Goal: Task Accomplishment & Management: Use online tool/utility

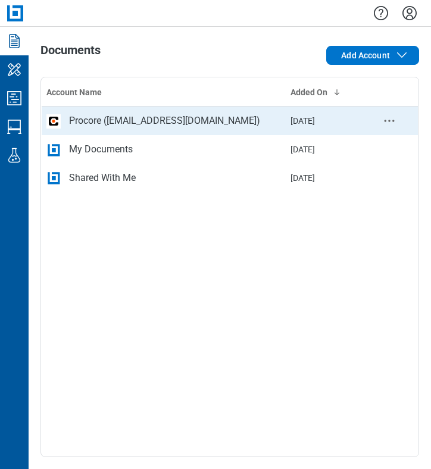
drag, startPoint x: 12, startPoint y: 124, endPoint x: 73, endPoint y: 128, distance: 60.2
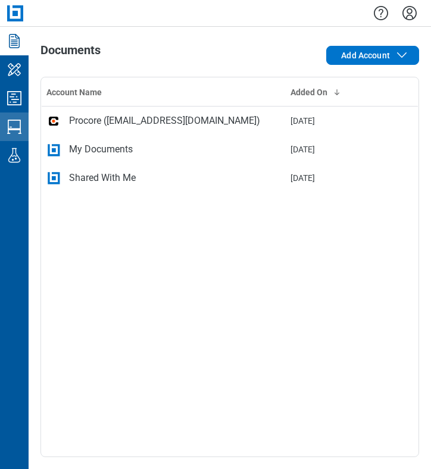
click at [13, 123] on icon "Studio Sessions" at bounding box center [14, 126] width 19 height 19
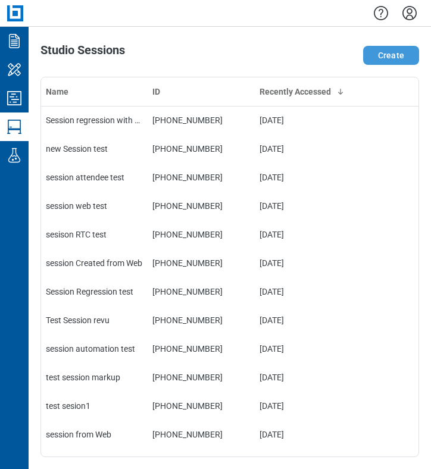
click at [397, 57] on button "Create" at bounding box center [391, 55] width 56 height 19
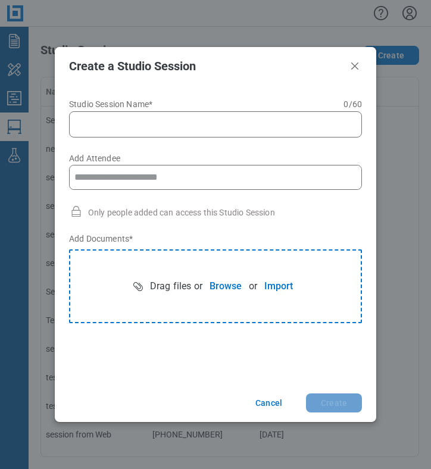
click at [169, 126] on input "Studio Session Name* 0 of 60 characters 0 / 60" at bounding box center [217, 124] width 277 height 14
type input "**********"
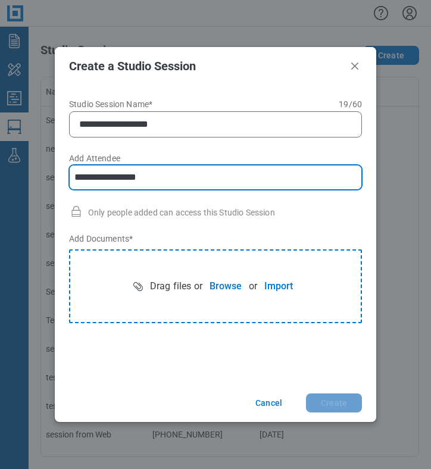
type input "**********"
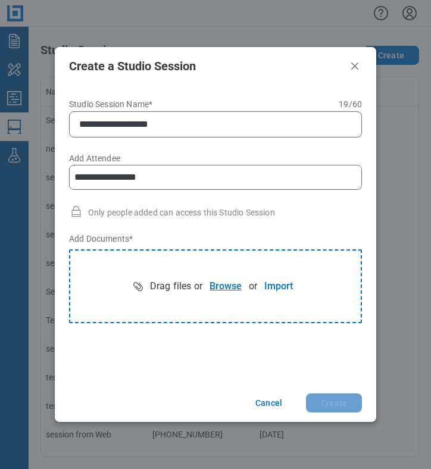
click at [224, 287] on button "Browse" at bounding box center [225, 286] width 46 height 24
click at [218, 290] on button "Browse" at bounding box center [225, 286] width 46 height 24
click at [221, 290] on button "Browse" at bounding box center [225, 286] width 46 height 24
click at [333, 403] on button "Create" at bounding box center [334, 402] width 56 height 19
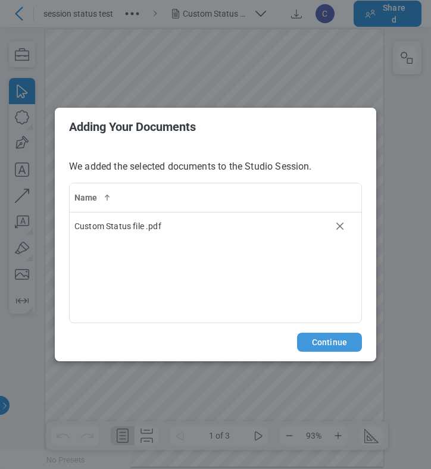
click at [322, 338] on button "Continue" at bounding box center [329, 342] width 65 height 19
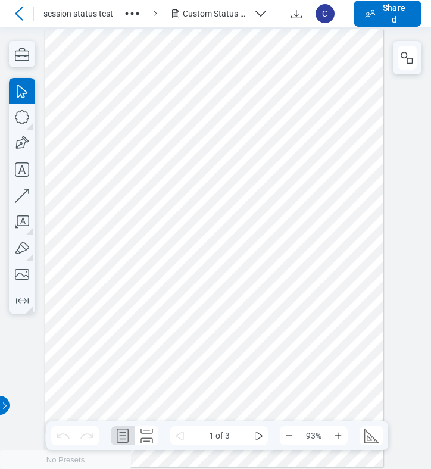
click at [134, 14] on icon "button" at bounding box center [132, 13] width 19 height 19
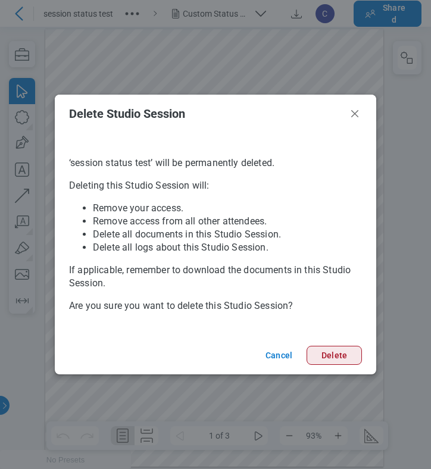
click at [330, 360] on button "Delete" at bounding box center [333, 355] width 55 height 19
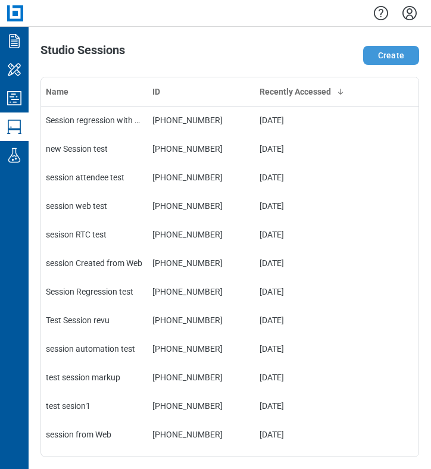
click at [392, 57] on button "Create" at bounding box center [391, 55] width 56 height 19
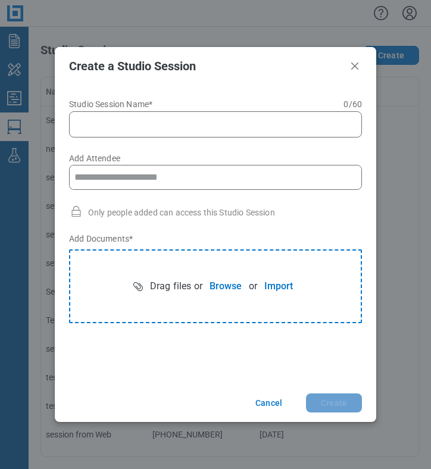
click at [200, 124] on input "Studio Session Name* 0 of 60 characters 0 / 60" at bounding box center [217, 124] width 277 height 14
type input "**********"
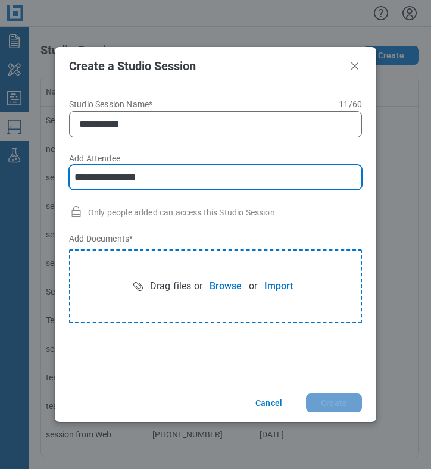
type input "**********"
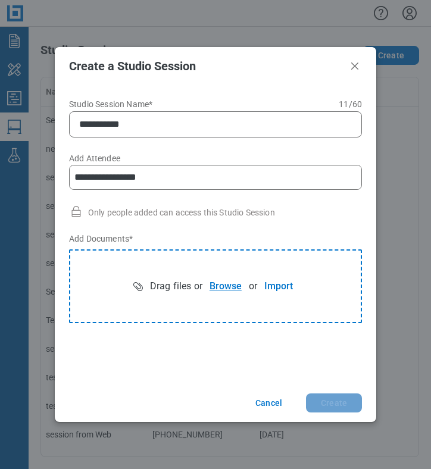
click at [226, 288] on button "Browse" at bounding box center [225, 286] width 46 height 24
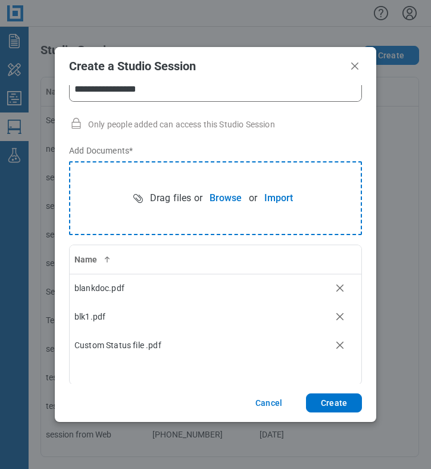
scroll to position [88, 0]
click at [344, 405] on button "Create" at bounding box center [334, 402] width 56 height 19
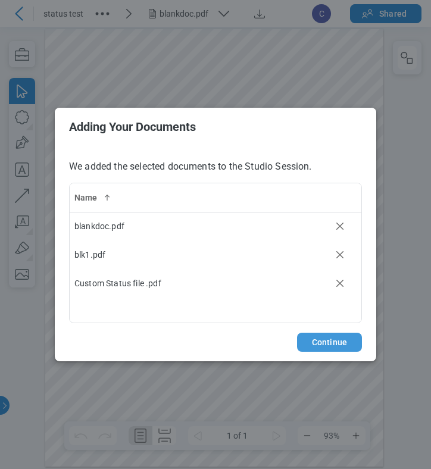
click at [338, 341] on button "Continue" at bounding box center [329, 342] width 65 height 19
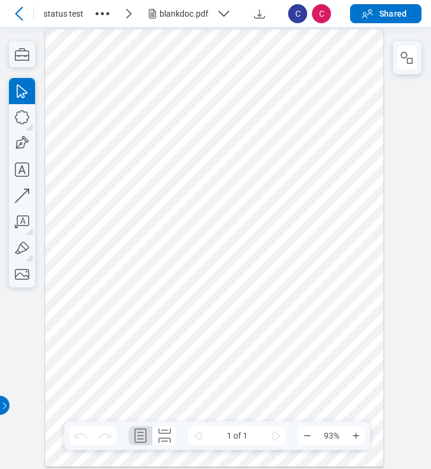
click at [202, 14] on div "blankdoc.pdf" at bounding box center [185, 14] width 52 height 12
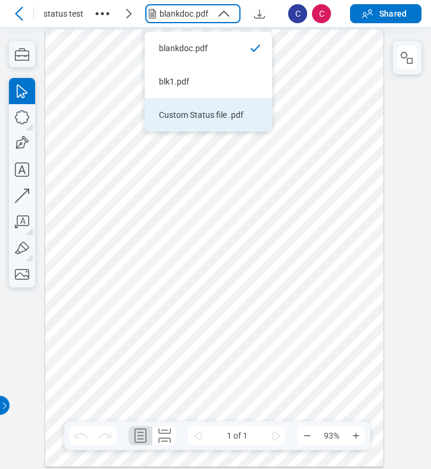
click at [171, 112] on div "Custom Status file .pdf" at bounding box center [201, 115] width 84 height 12
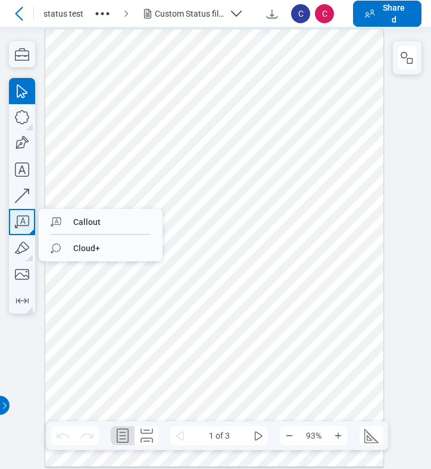
click at [26, 222] on icon "button" at bounding box center [22, 222] width 26 height 26
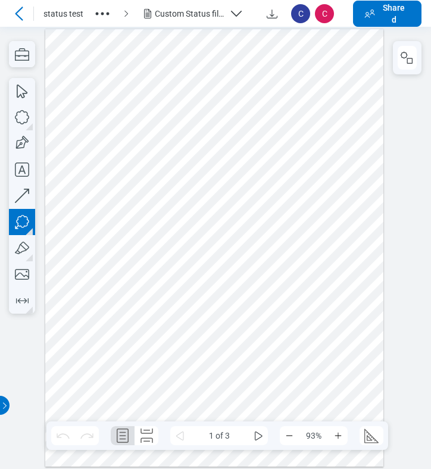
drag, startPoint x: 98, startPoint y: 219, endPoint x: 129, endPoint y: 255, distance: 47.2
click at [129, 255] on div at bounding box center [214, 248] width 338 height 438
click at [133, 281] on div at bounding box center [214, 248] width 338 height 438
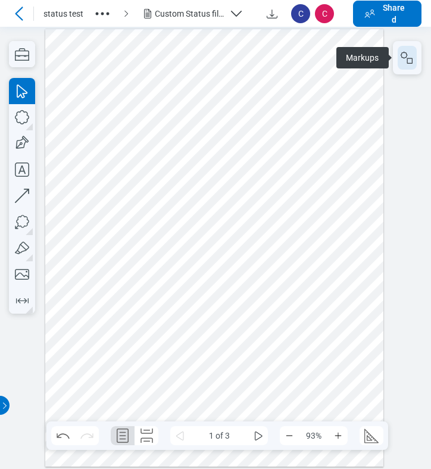
click at [408, 63] on rect "button" at bounding box center [409, 60] width 5 height 5
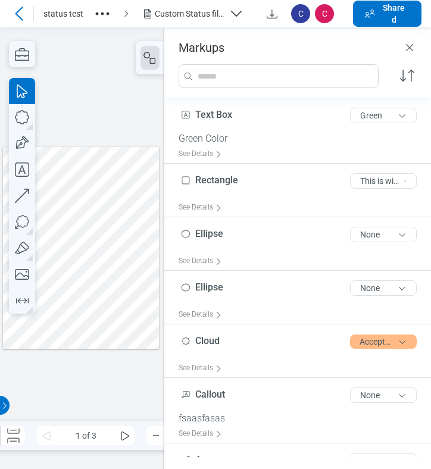
click at [62, 265] on div at bounding box center [81, 248] width 156 height 202
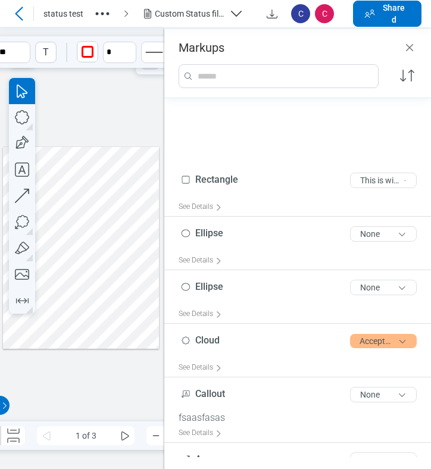
scroll to position [156, 0]
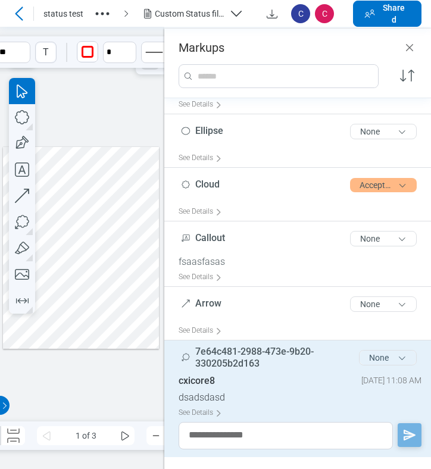
click at [370, 355] on button "None" at bounding box center [388, 357] width 58 height 15
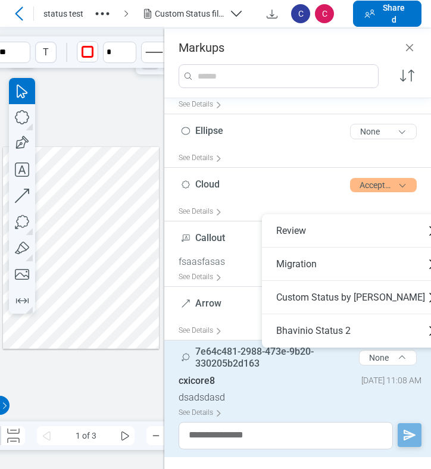
click at [131, 211] on div at bounding box center [81, 248] width 156 height 202
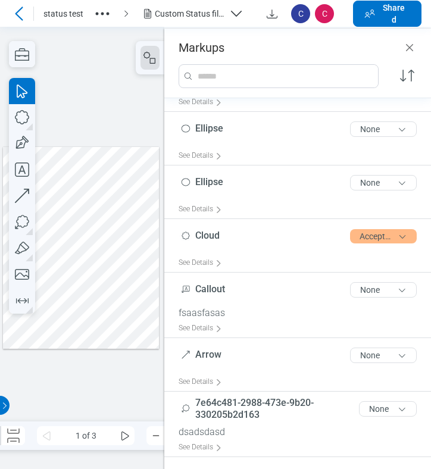
scroll to position [101, 0]
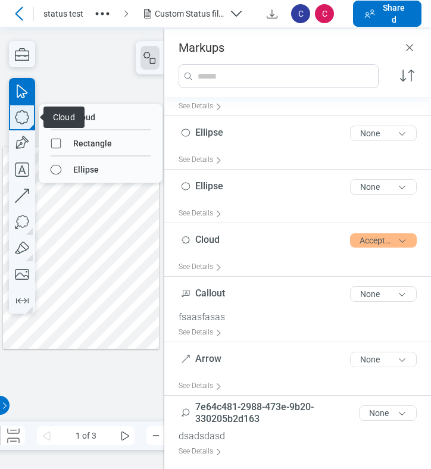
click at [26, 122] on icon "button" at bounding box center [22, 117] width 14 height 14
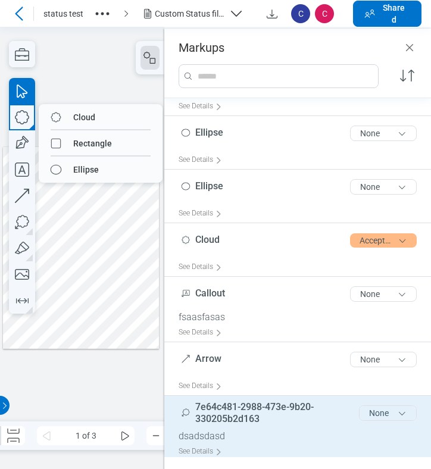
click at [393, 412] on button "None" at bounding box center [388, 412] width 58 height 15
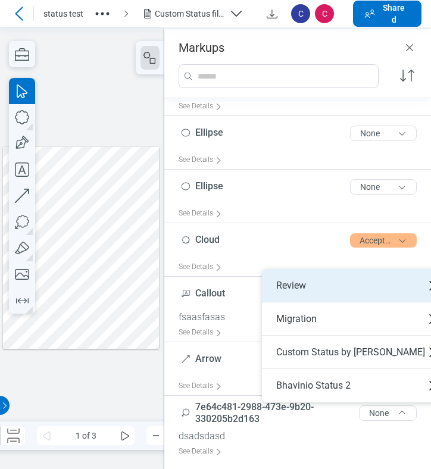
click at [316, 290] on div "Review" at bounding box center [355, 285] width 187 height 33
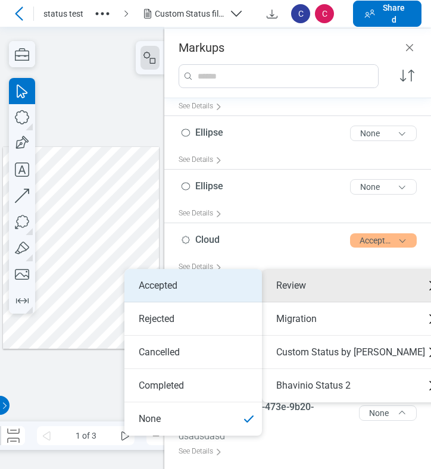
click at [232, 290] on li "Accepted" at bounding box center [192, 285] width 137 height 33
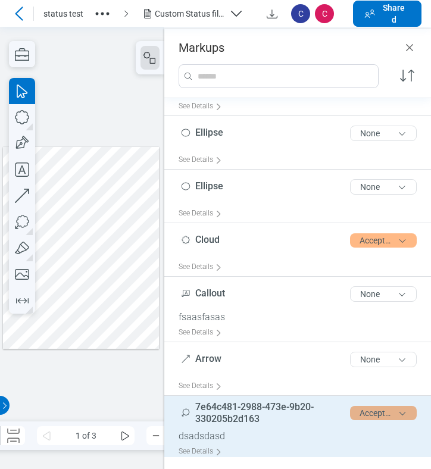
click at [365, 410] on button "Accepted" at bounding box center [383, 413] width 67 height 14
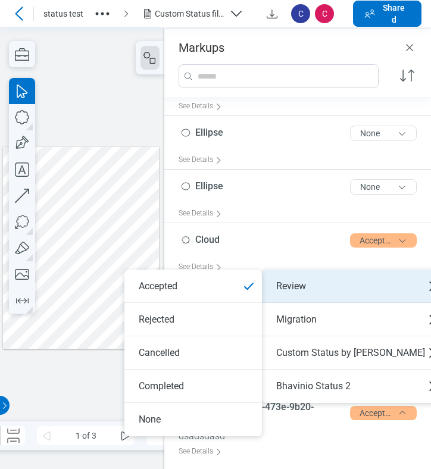
click at [311, 290] on div "Review" at bounding box center [355, 285] width 187 height 33
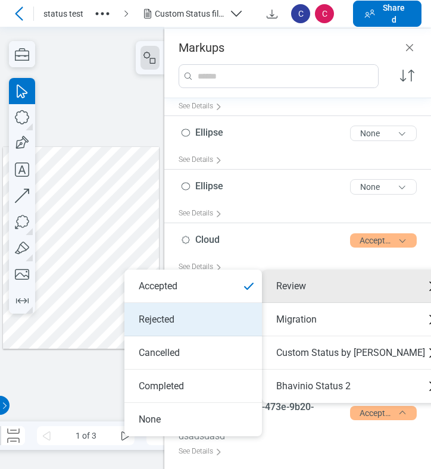
click at [199, 314] on li "Rejected" at bounding box center [192, 319] width 137 height 33
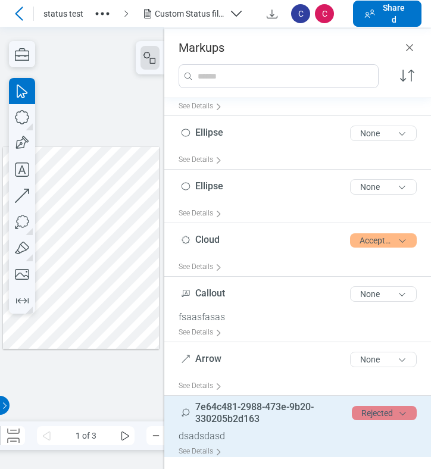
click at [362, 407] on button "Rejected" at bounding box center [384, 413] width 65 height 14
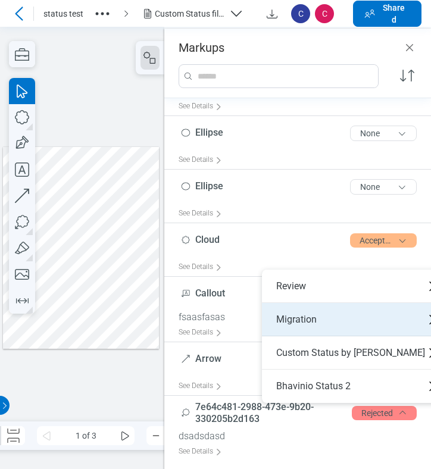
click at [313, 324] on div "Migration" at bounding box center [355, 319] width 187 height 33
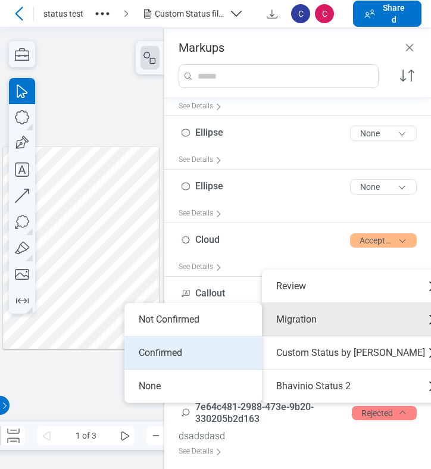
click at [178, 353] on li "Confirmed" at bounding box center [192, 352] width 137 height 33
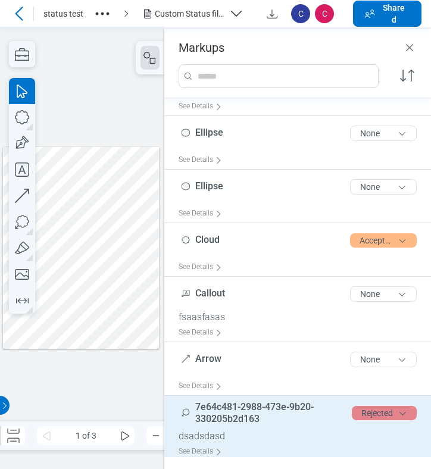
click at [377, 410] on button "Rejected" at bounding box center [384, 413] width 65 height 14
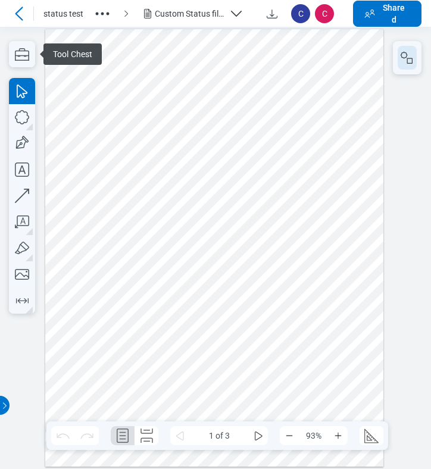
click at [404, 67] on button "button" at bounding box center [406, 58] width 19 height 24
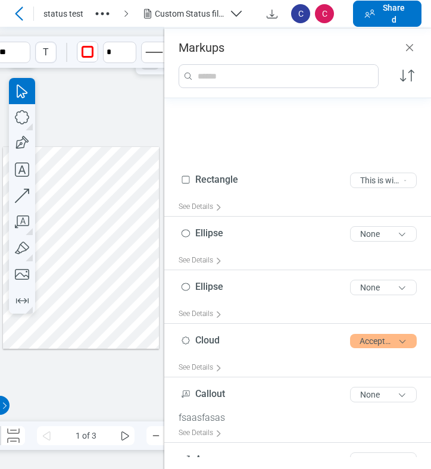
click at [62, 262] on div at bounding box center [81, 248] width 156 height 202
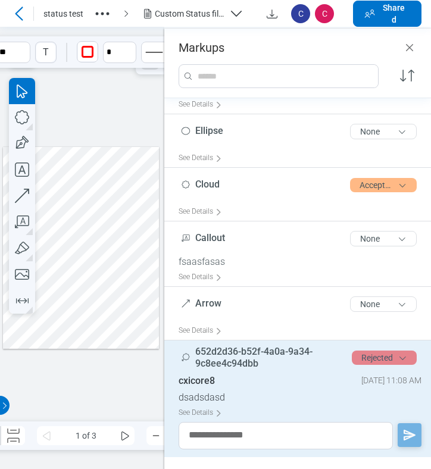
click at [359, 355] on button "Rejected" at bounding box center [384, 357] width 65 height 14
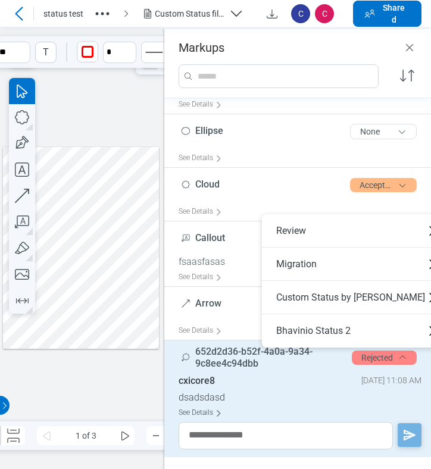
click at [202, 410] on div "See Details" at bounding box center [202, 412] width 48 height 18
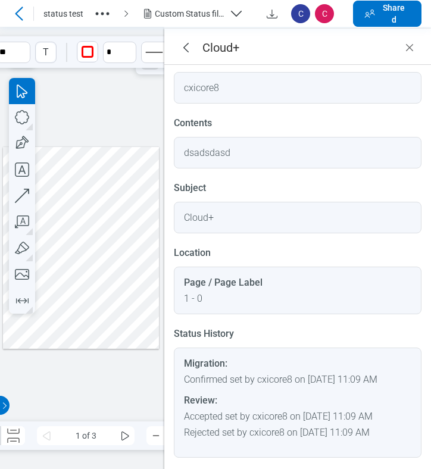
scroll to position [10, 0]
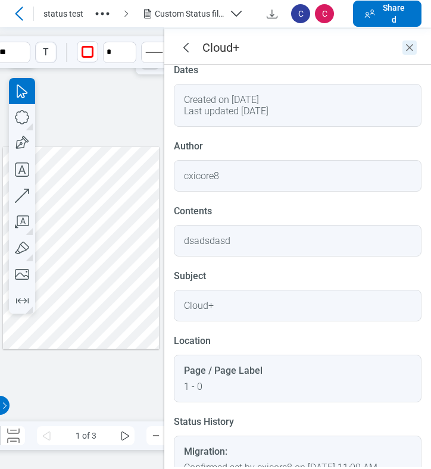
click at [412, 52] on icon "Close" at bounding box center [409, 47] width 14 height 14
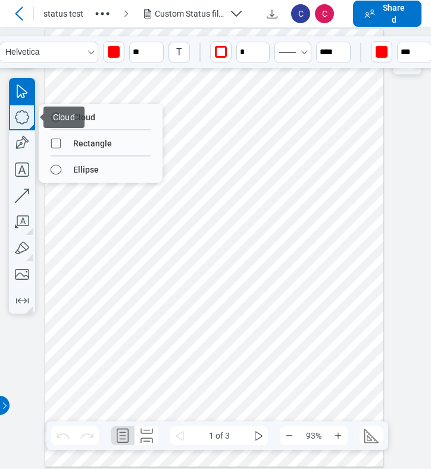
click at [24, 119] on icon "button" at bounding box center [22, 117] width 26 height 26
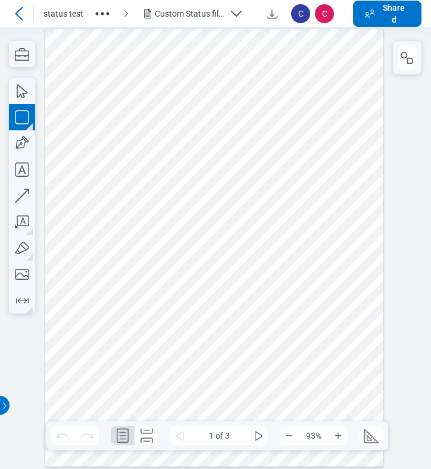
drag, startPoint x: 251, startPoint y: 189, endPoint x: 287, endPoint y: 228, distance: 53.5
click at [281, 222] on div at bounding box center [214, 248] width 338 height 438
click at [410, 62] on icon "button" at bounding box center [407, 58] width 14 height 14
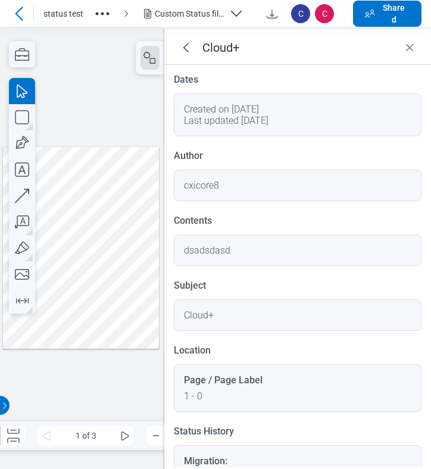
click at [101, 233] on div at bounding box center [81, 248] width 156 height 202
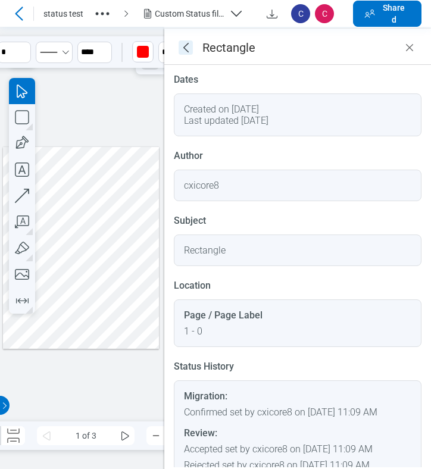
click at [186, 46] on icon "goBack" at bounding box center [185, 47] width 14 height 14
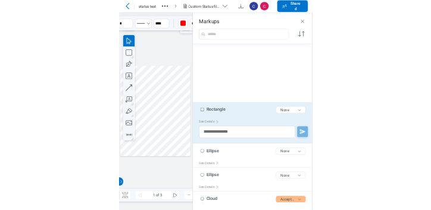
scroll to position [130, 0]
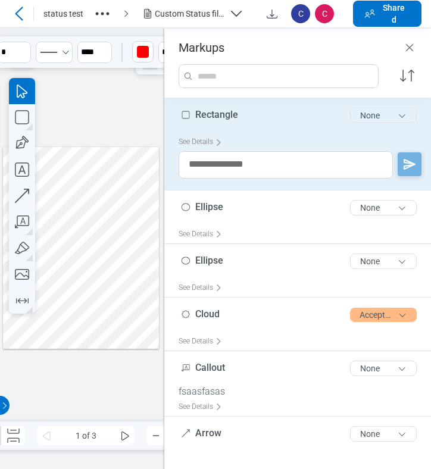
click at [378, 115] on button "None" at bounding box center [383, 115] width 67 height 15
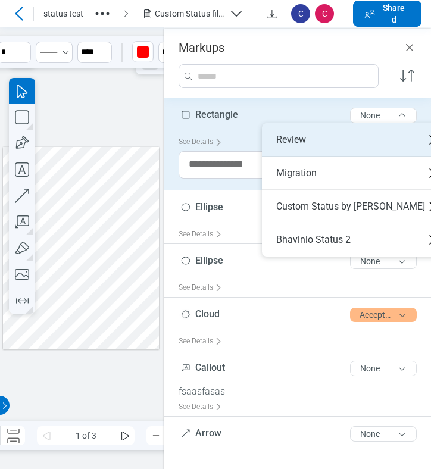
click at [294, 135] on div "Review" at bounding box center [355, 139] width 187 height 33
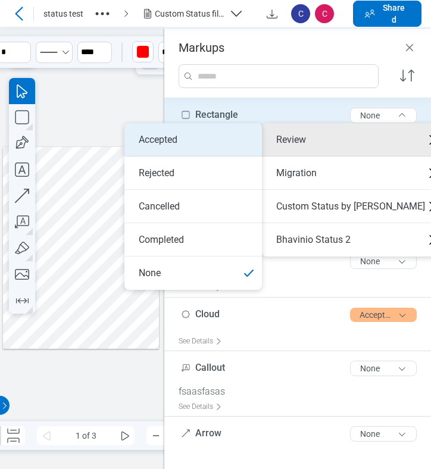
click at [215, 143] on li "Accepted" at bounding box center [192, 139] width 137 height 33
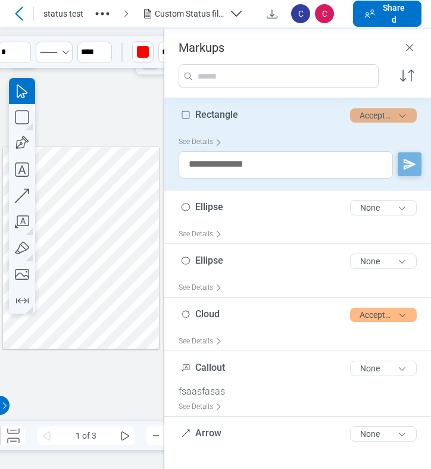
click at [367, 116] on button "Accepted" at bounding box center [383, 115] width 67 height 14
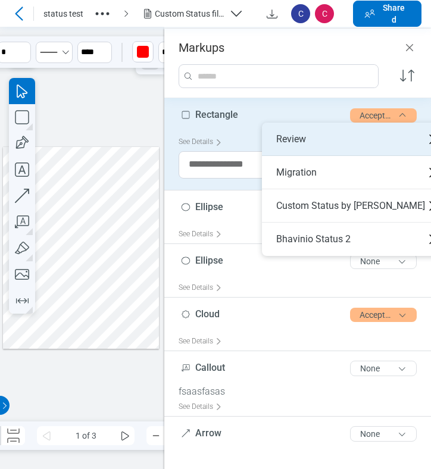
click at [288, 148] on div "Review" at bounding box center [355, 139] width 187 height 33
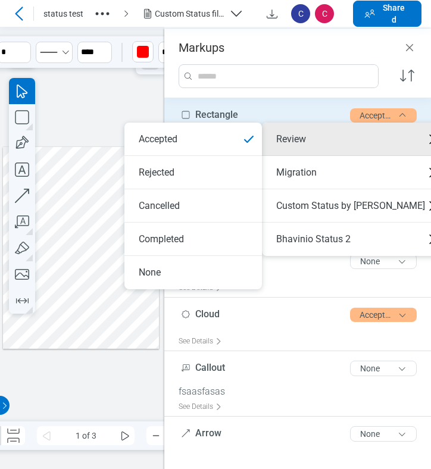
drag, startPoint x: 180, startPoint y: 170, endPoint x: 206, endPoint y: 170, distance: 25.6
click at [181, 170] on li "Rejected" at bounding box center [192, 172] width 137 height 33
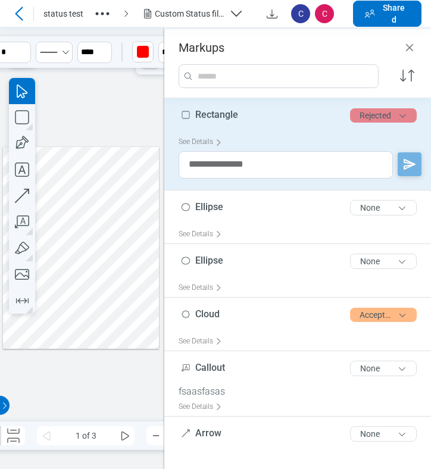
click at [371, 119] on button "Rejected" at bounding box center [383, 115] width 67 height 14
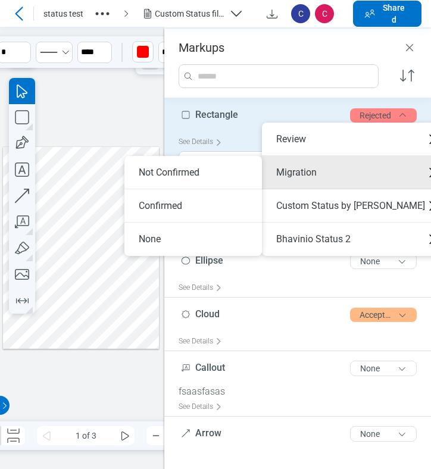
click at [213, 178] on li "Not Confirmed" at bounding box center [192, 172] width 137 height 33
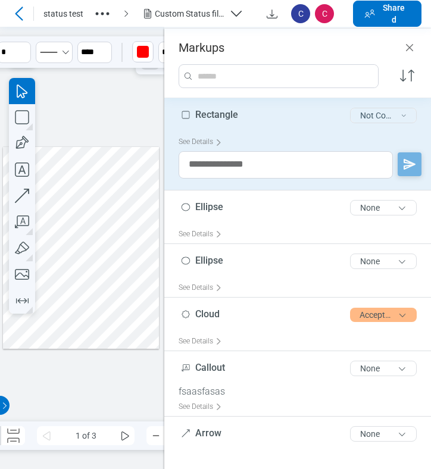
click at [371, 118] on button "Not Confirmed" at bounding box center [383, 115] width 67 height 15
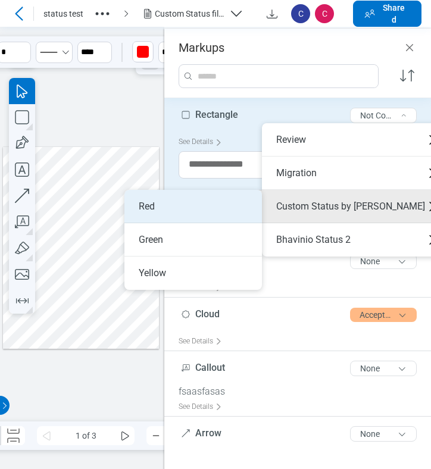
click at [247, 206] on li "Red" at bounding box center [192, 206] width 137 height 33
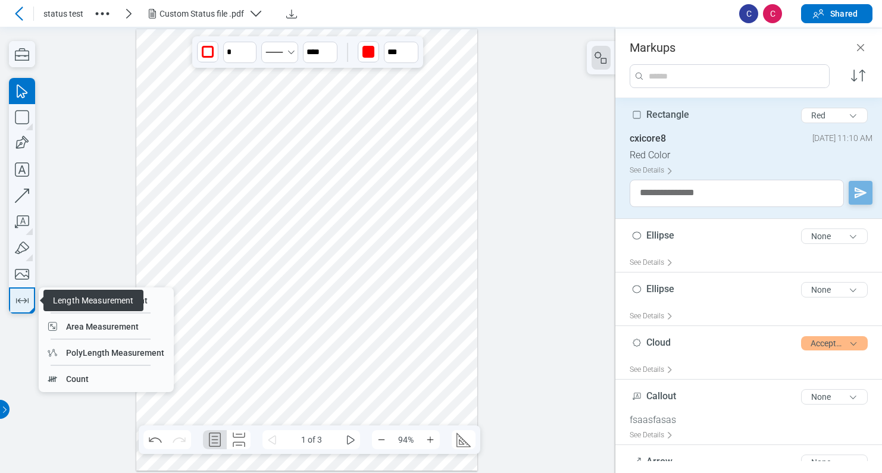
click at [27, 301] on icon "button" at bounding box center [21, 300] width 19 height 19
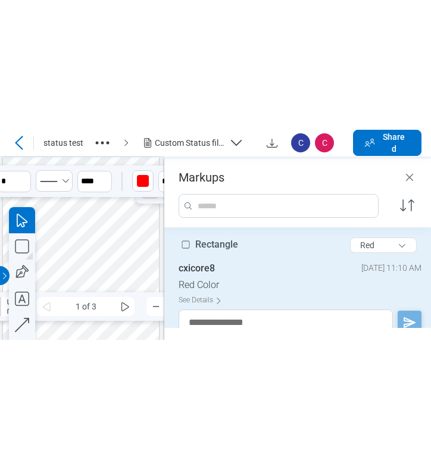
scroll to position [0, 0]
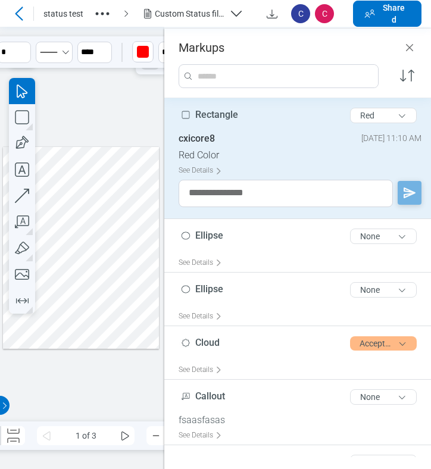
click at [101, 305] on div at bounding box center [81, 248] width 156 height 202
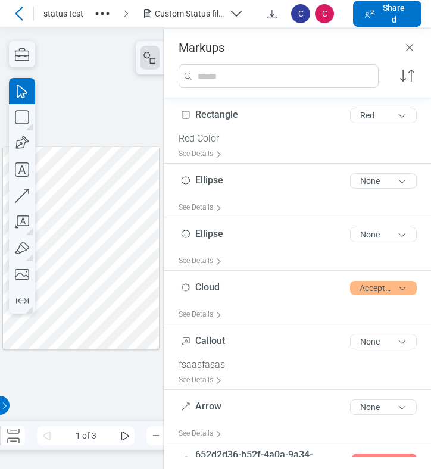
click at [19, 14] on icon at bounding box center [19, 14] width 14 height 14
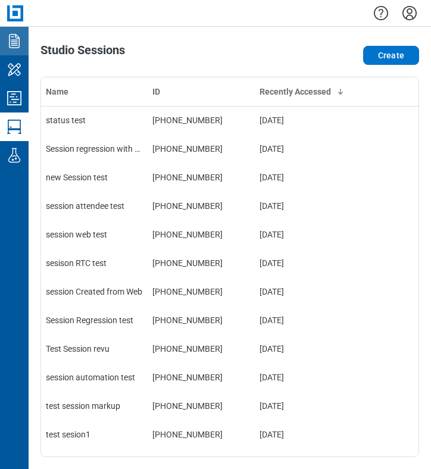
click at [17, 43] on icon "Documents" at bounding box center [14, 41] width 11 height 14
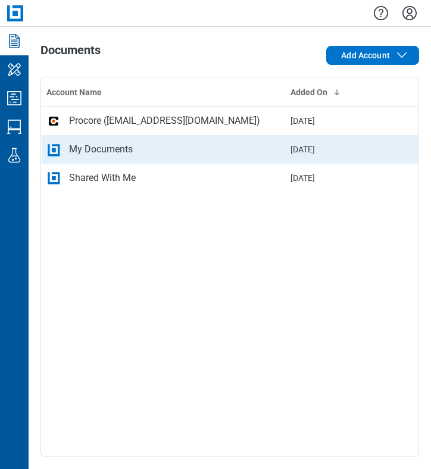
click at [114, 153] on div "My Documents" at bounding box center [101, 149] width 64 height 14
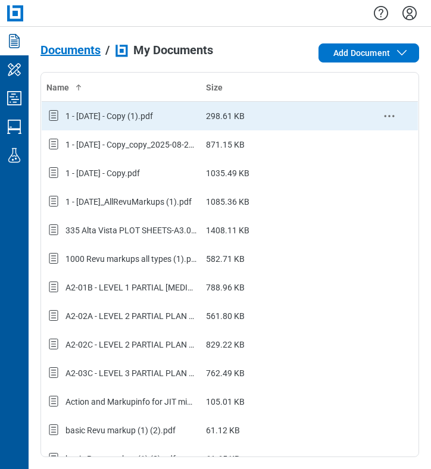
click at [89, 122] on div "1 - 12.7.2020 - Copy (1).pdf" at bounding box center [121, 115] width 150 height 15
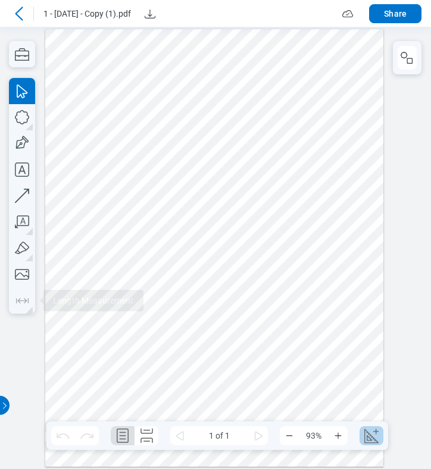
click at [368, 440] on icon "Create Scale" at bounding box center [368, 437] width 5 height 5
select select "**"
select select "***"
select select "**********"
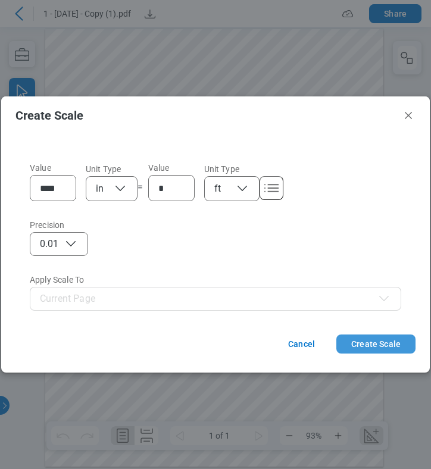
drag, startPoint x: 366, startPoint y: 345, endPoint x: 377, endPoint y: 321, distance: 25.9
click at [366, 345] on button "Create Scale" at bounding box center [375, 343] width 79 height 19
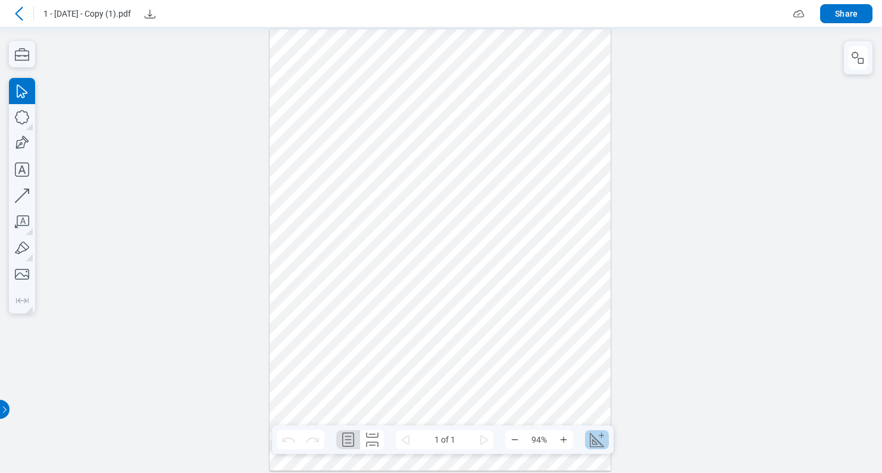
click at [430, 440] on icon "Create Scale" at bounding box center [596, 439] width 19 height 19
select select "**"
select select "***"
select select "**********"
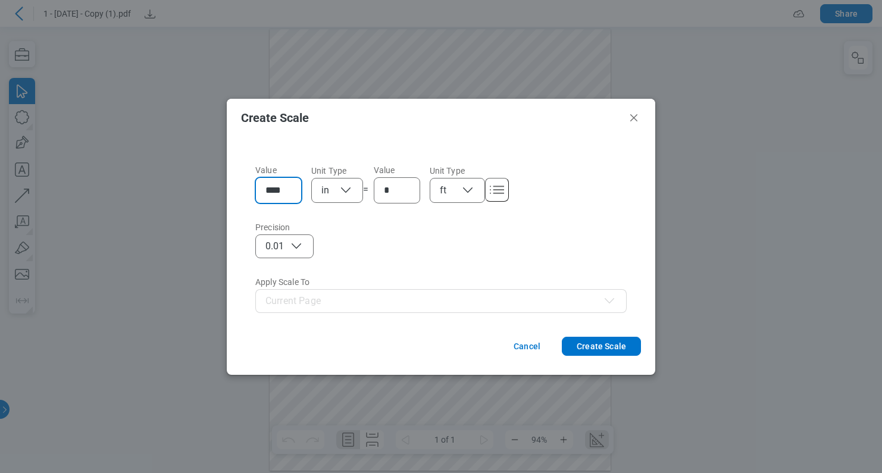
click at [285, 186] on input "****" at bounding box center [280, 190] width 31 height 14
click at [341, 189] on icon "button" at bounding box center [345, 190] width 14 height 14
click at [287, 193] on input "****" at bounding box center [280, 190] width 31 height 14
click at [292, 243] on icon "button" at bounding box center [296, 246] width 14 height 14
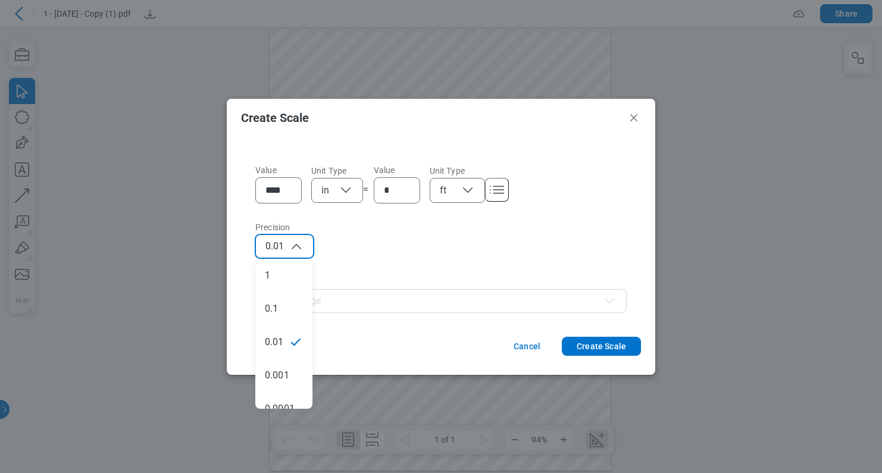
select select "**"
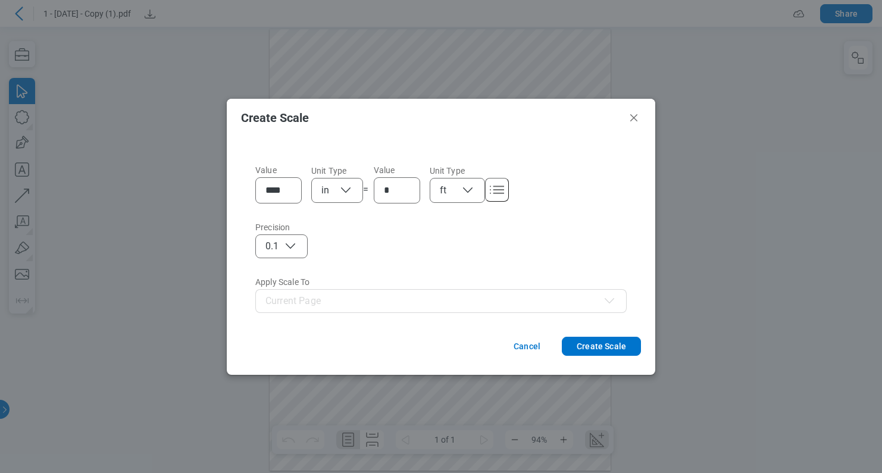
click at [430, 193] on icon "button" at bounding box center [467, 190] width 14 height 14
select select "*******"
select select "*"
click at [390, 190] on input "*" at bounding box center [399, 190] width 31 height 14
type input "*"
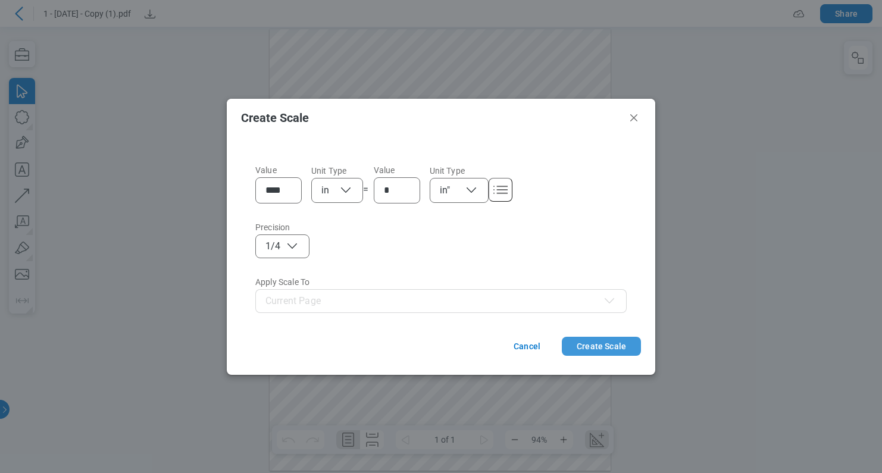
click at [430, 338] on button "Create Scale" at bounding box center [601, 346] width 79 height 19
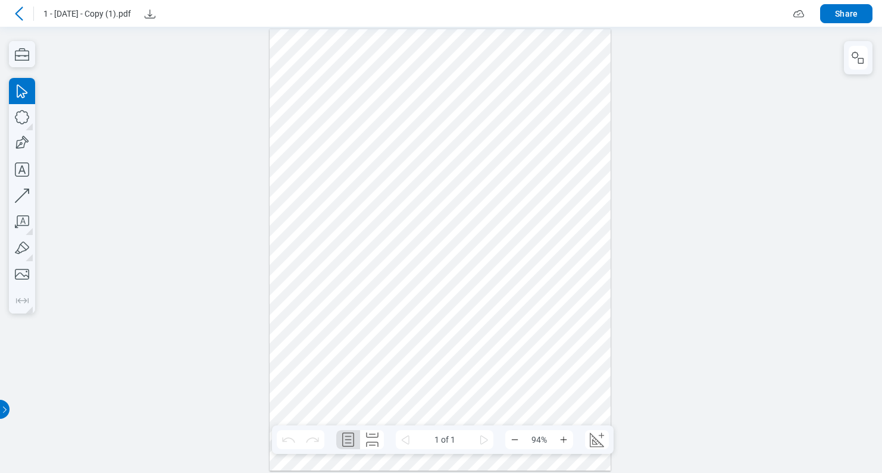
click at [18, 17] on icon at bounding box center [19, 14] width 14 height 14
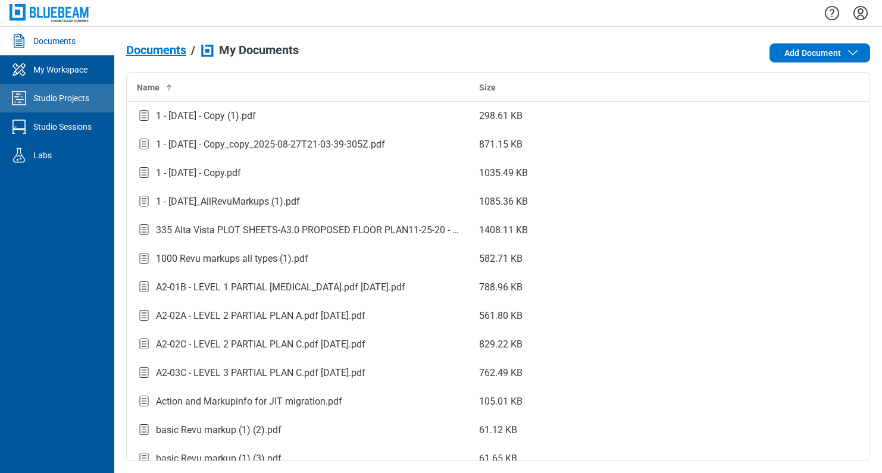
click at [84, 101] on div "Studio Projects" at bounding box center [61, 98] width 56 height 12
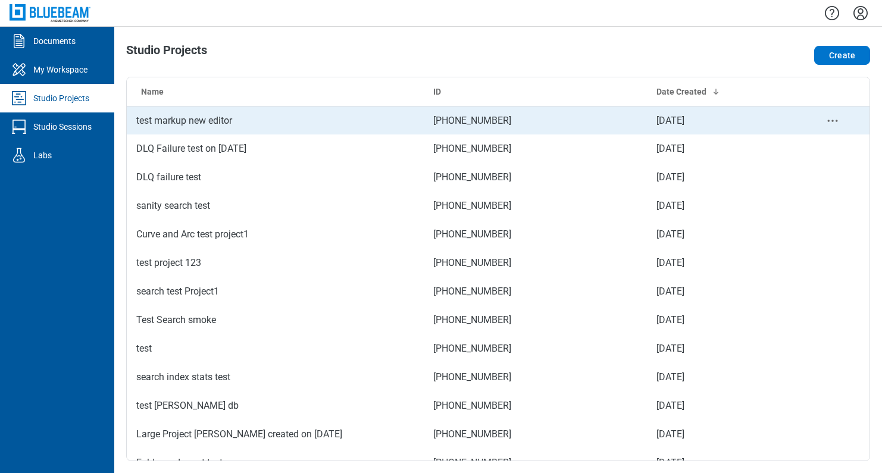
click at [223, 127] on td "test markup new editor" at bounding box center [275, 120] width 297 height 29
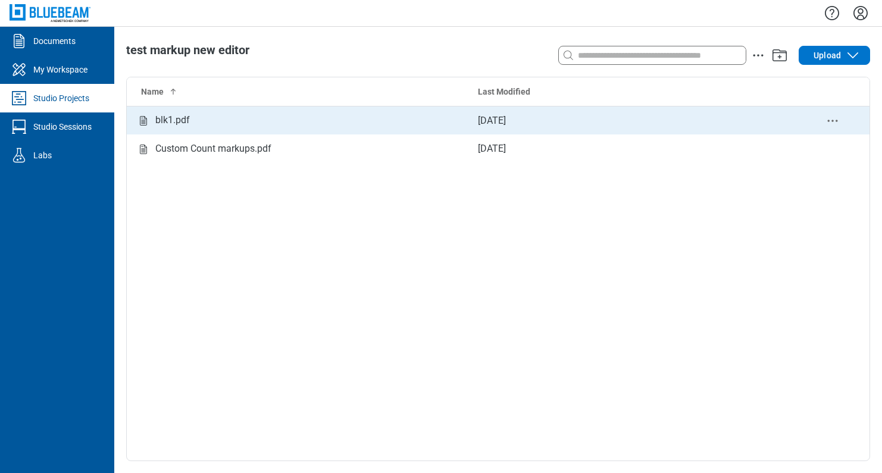
click at [187, 121] on div "blk1.pdf" at bounding box center [172, 120] width 35 height 15
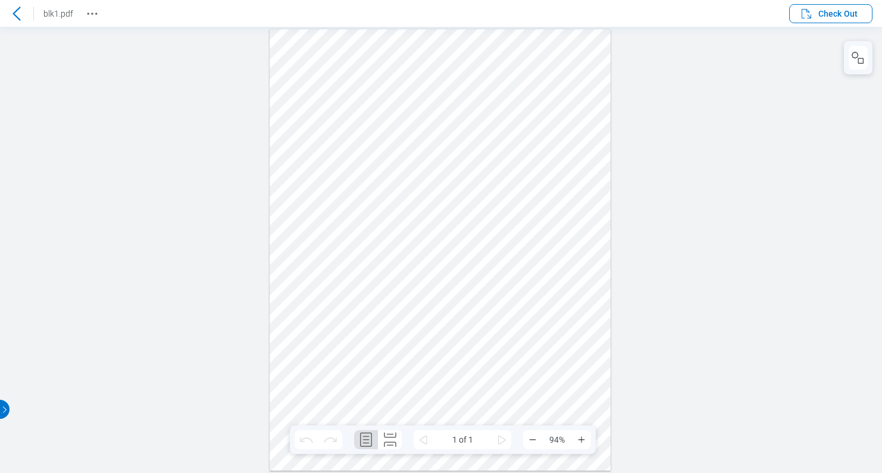
click at [24, 12] on div at bounding box center [16, 13] width 19 height 19
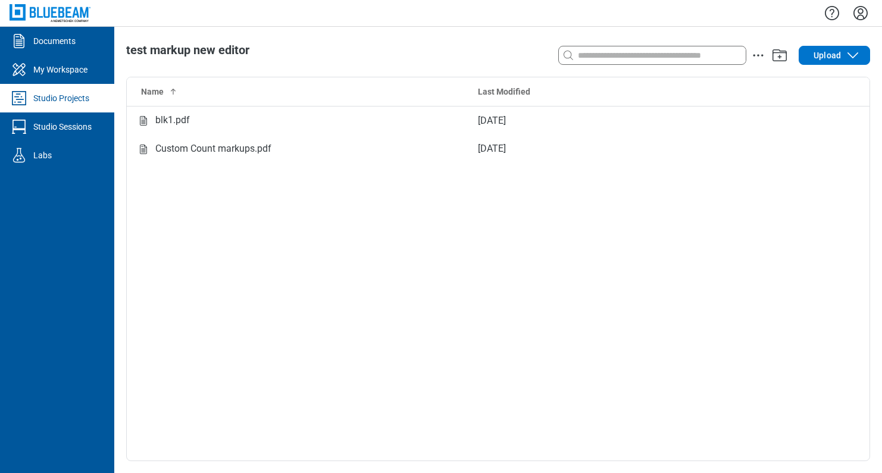
click at [64, 102] on div "Studio Projects" at bounding box center [61, 98] width 56 height 12
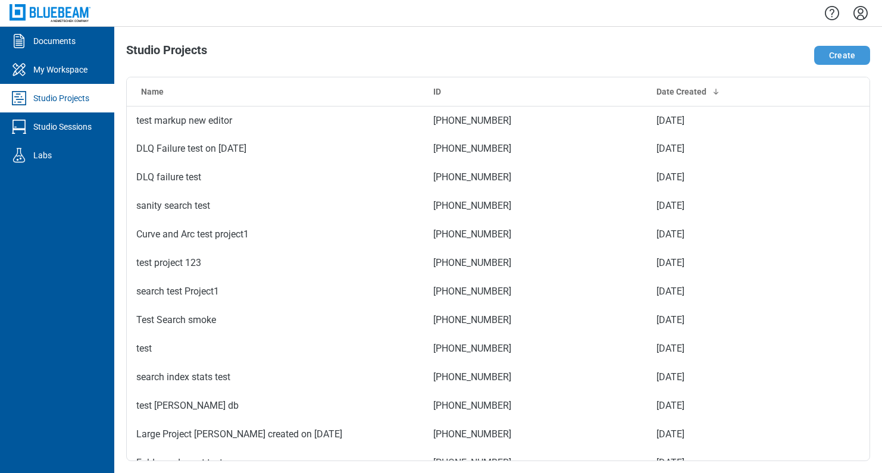
click at [430, 59] on button "Create" at bounding box center [842, 55] width 56 height 19
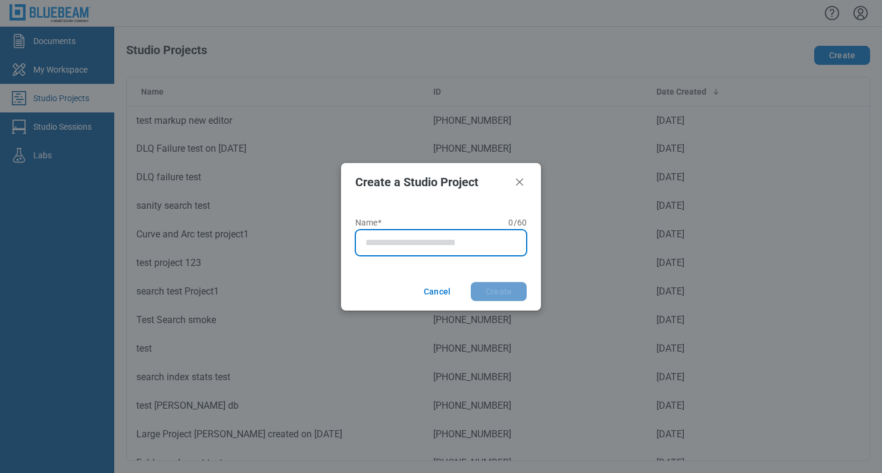
click at [423, 236] on input "Name* 0 of 60 characters 0 / 60" at bounding box center [443, 243] width 156 height 14
type input "********"
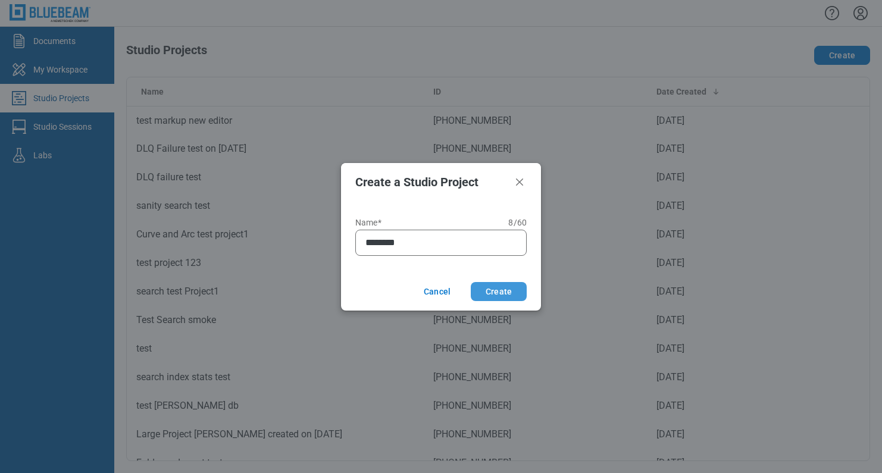
click at [430, 290] on button "Create" at bounding box center [499, 291] width 56 height 19
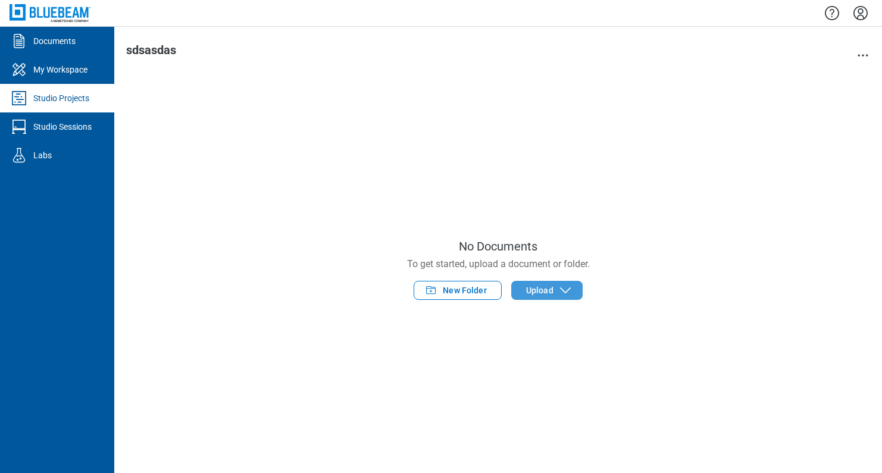
click at [430, 290] on icon "button" at bounding box center [565, 290] width 14 height 14
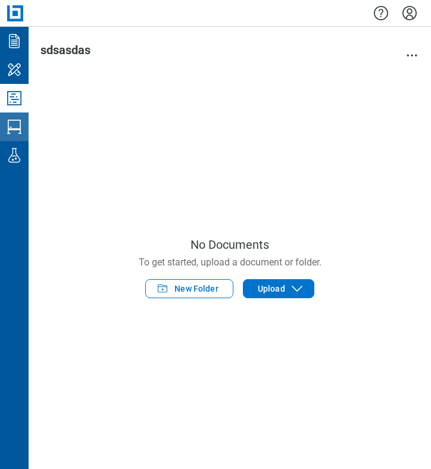
click at [17, 131] on icon "Studio Sessions" at bounding box center [14, 126] width 19 height 19
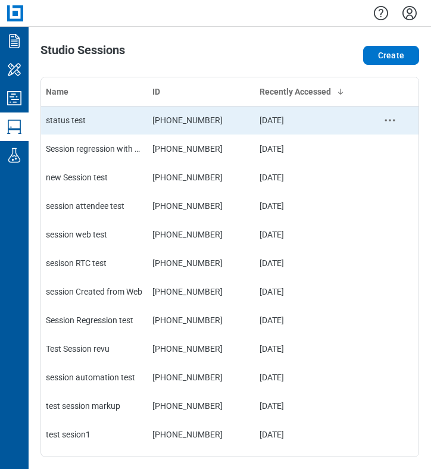
click at [94, 126] on div "status test" at bounding box center [94, 120] width 97 height 12
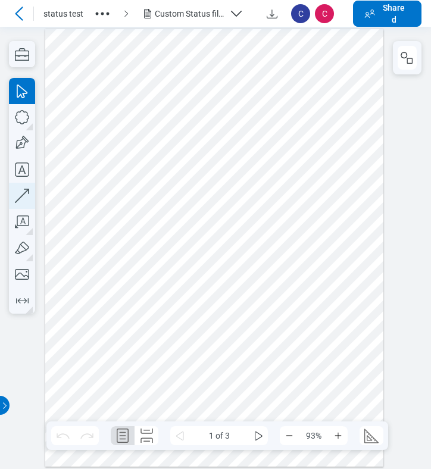
click at [23, 197] on icon "button" at bounding box center [22, 196] width 26 height 26
click at [259, 291] on div at bounding box center [214, 248] width 338 height 438
click at [266, 290] on div at bounding box center [214, 248] width 338 height 438
click at [328, 287] on div at bounding box center [214, 248] width 338 height 438
click at [236, 308] on div at bounding box center [214, 248] width 338 height 438
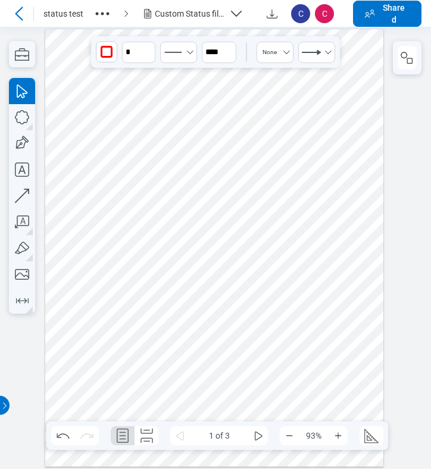
click at [302, 299] on div at bounding box center [214, 248] width 338 height 438
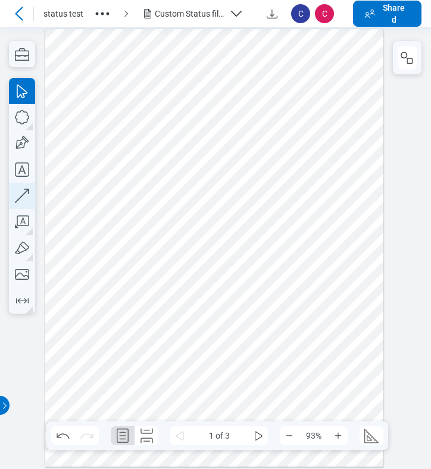
click at [23, 196] on icon "button" at bounding box center [22, 196] width 26 height 26
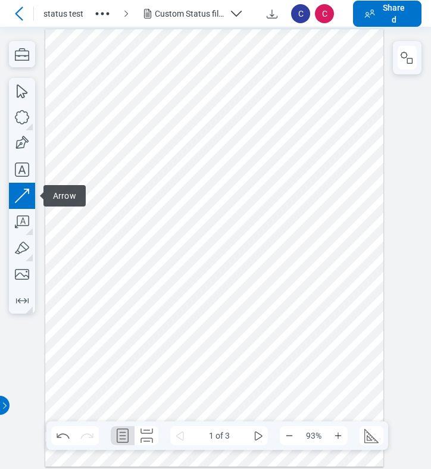
click at [289, 318] on div at bounding box center [214, 248] width 338 height 438
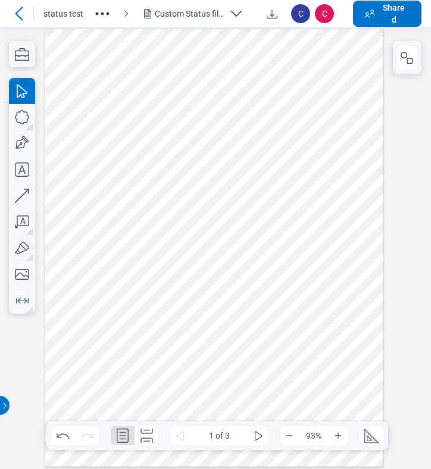
click at [319, 336] on div at bounding box center [214, 248] width 338 height 438
click at [224, 315] on div at bounding box center [214, 248] width 338 height 438
click at [278, 327] on div at bounding box center [214, 248] width 338 height 438
click at [309, 278] on div at bounding box center [214, 248] width 338 height 438
click at [24, 117] on icon "button" at bounding box center [22, 117] width 26 height 26
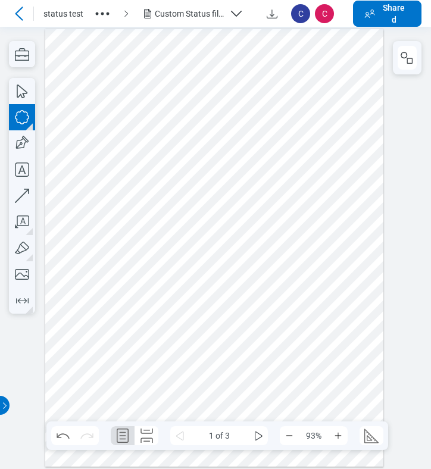
drag, startPoint x: 101, startPoint y: 355, endPoint x: 141, endPoint y: 391, distance: 54.3
click at [141, 391] on div at bounding box center [214, 248] width 338 height 438
click at [200, 381] on div at bounding box center [214, 248] width 338 height 438
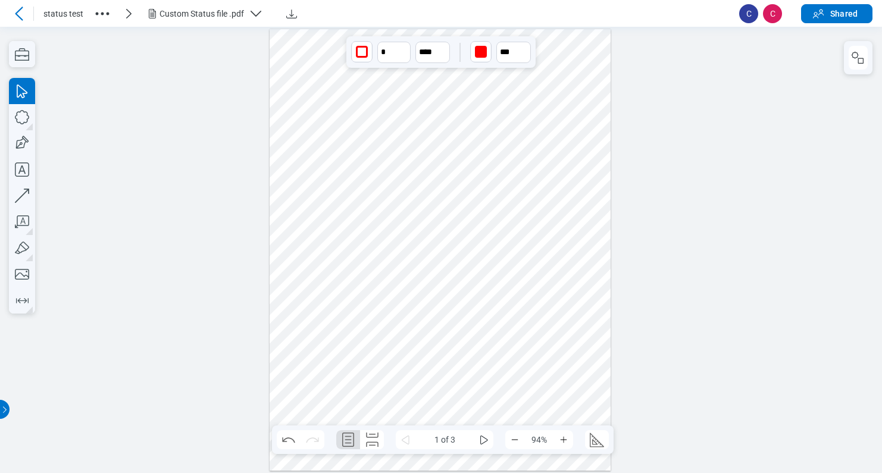
drag, startPoint x: 313, startPoint y: 374, endPoint x: 335, endPoint y: 377, distance: 22.3
click at [313, 374] on div at bounding box center [439, 250] width 341 height 442
click at [409, 366] on div at bounding box center [439, 250] width 341 height 442
click at [343, 363] on div at bounding box center [439, 250] width 341 height 442
click at [415, 370] on div at bounding box center [439, 250] width 341 height 442
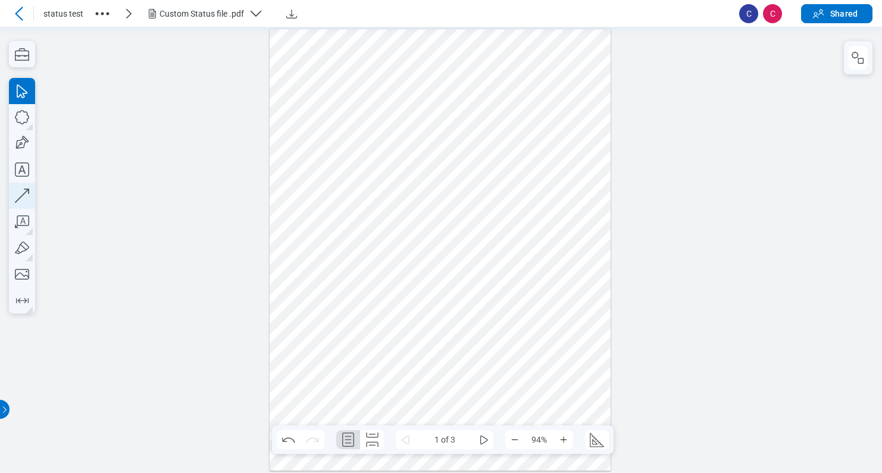
click at [27, 190] on icon "button" at bounding box center [22, 196] width 14 height 14
drag, startPoint x: 482, startPoint y: 404, endPoint x: 557, endPoint y: 353, distance: 91.2
click at [430, 353] on div at bounding box center [439, 250] width 341 height 442
click at [430, 312] on div at bounding box center [439, 250] width 341 height 442
click at [430, 360] on div at bounding box center [439, 250] width 341 height 442
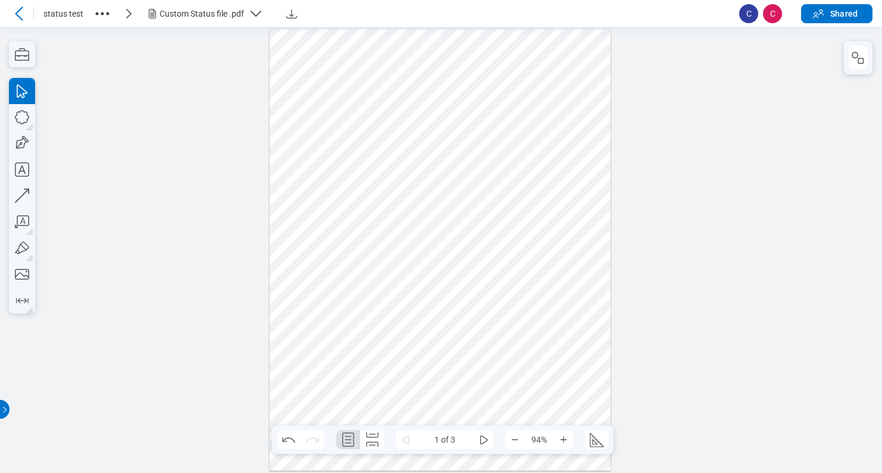
click at [430, 267] on div at bounding box center [439, 250] width 341 height 442
click at [24, 249] on icon "button" at bounding box center [22, 248] width 26 height 26
drag, startPoint x: 542, startPoint y: 212, endPoint x: 532, endPoint y: 261, distance: 50.4
click at [430, 261] on div at bounding box center [439, 250] width 341 height 442
click at [430, 305] on div at bounding box center [439, 250] width 341 height 442
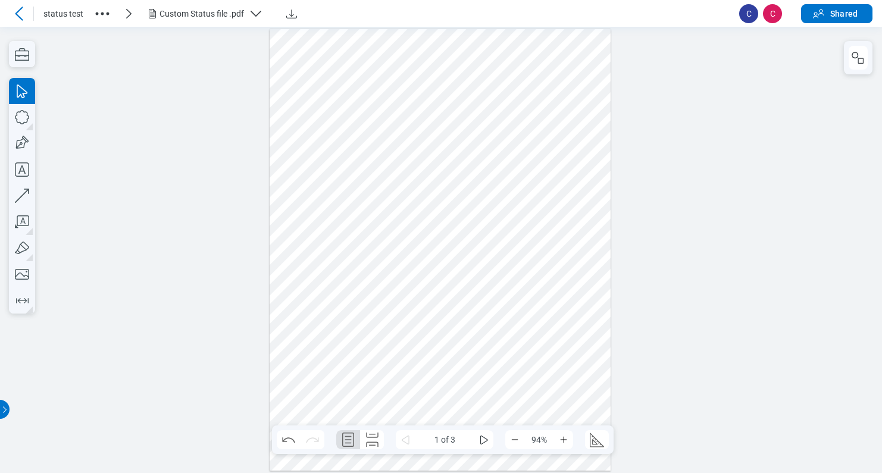
click at [430, 266] on div at bounding box center [439, 250] width 341 height 442
click at [430, 125] on div at bounding box center [439, 250] width 341 height 442
click at [24, 19] on icon at bounding box center [19, 14] width 14 height 14
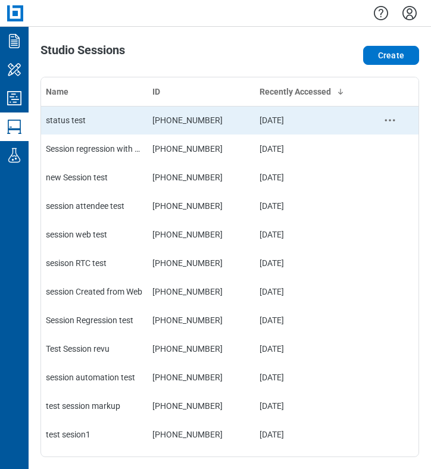
click at [89, 117] on div "status test" at bounding box center [94, 120] width 97 height 12
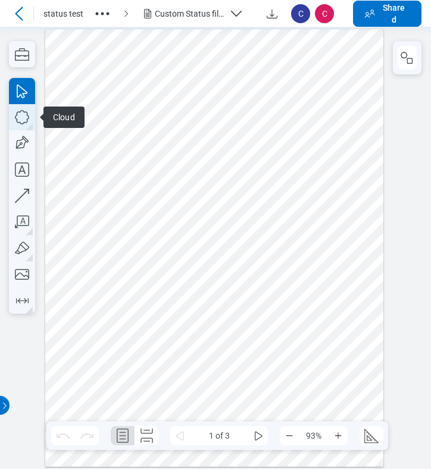
click at [25, 118] on icon "button" at bounding box center [22, 117] width 26 height 26
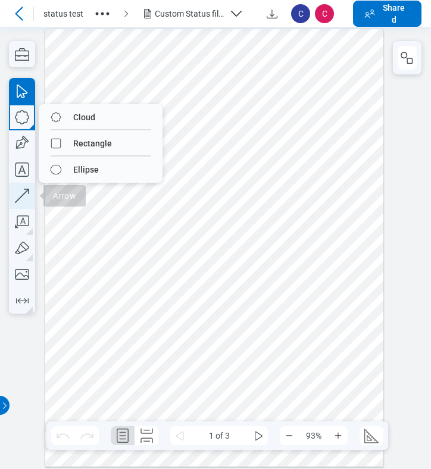
click at [25, 193] on icon "button" at bounding box center [22, 196] width 26 height 26
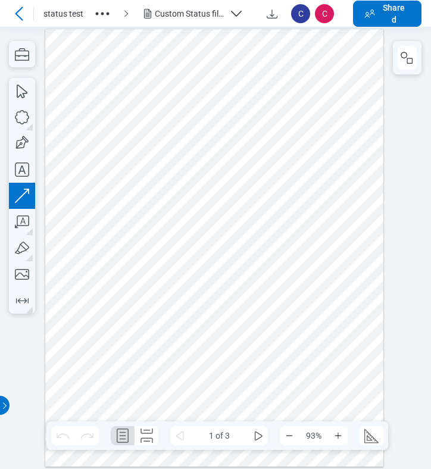
drag, startPoint x: 231, startPoint y: 158, endPoint x: 266, endPoint y: 121, distance: 51.3
click at [266, 121] on div at bounding box center [214, 248] width 338 height 438
click at [279, 137] on div at bounding box center [214, 248] width 338 height 438
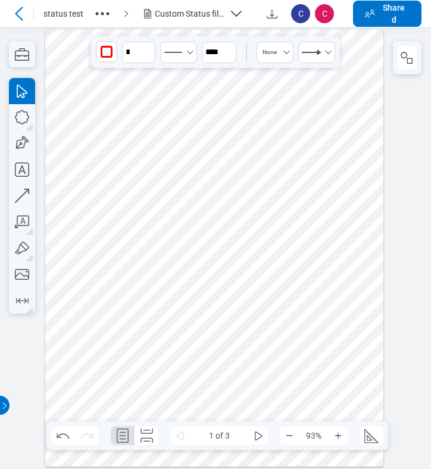
click at [253, 136] on div at bounding box center [214, 248] width 338 height 438
click at [300, 156] on div at bounding box center [214, 248] width 338 height 438
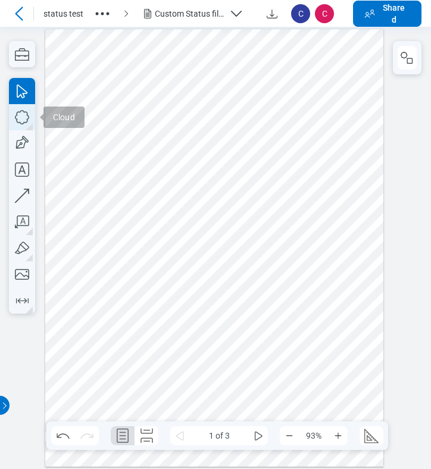
click at [24, 124] on icon "button" at bounding box center [22, 117] width 26 height 26
drag, startPoint x: 102, startPoint y: 154, endPoint x: 155, endPoint y: 193, distance: 65.4
click at [148, 192] on div at bounding box center [214, 248] width 338 height 438
click at [123, 170] on div at bounding box center [214, 248] width 338 height 438
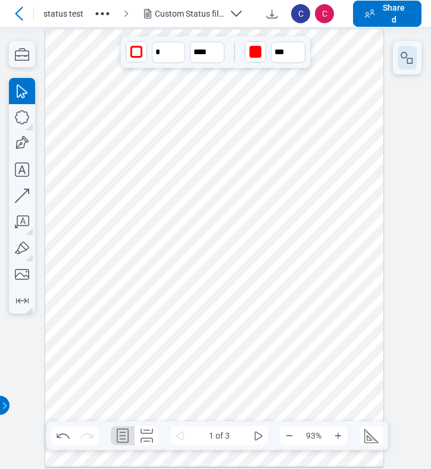
click at [415, 56] on button "button" at bounding box center [406, 58] width 19 height 24
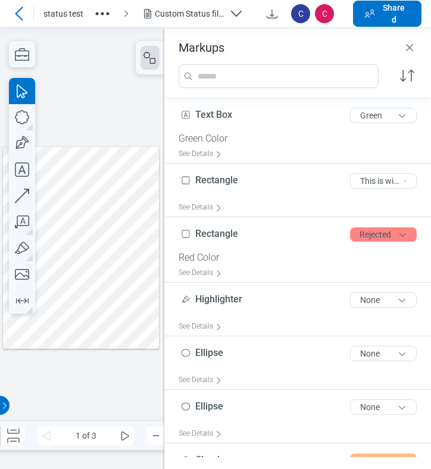
click at [45, 217] on div at bounding box center [81, 248] width 156 height 202
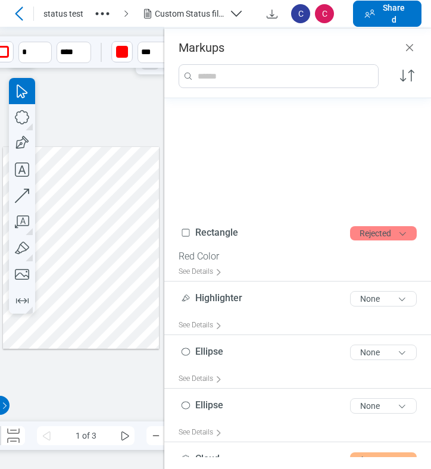
scroll to position [180, 0]
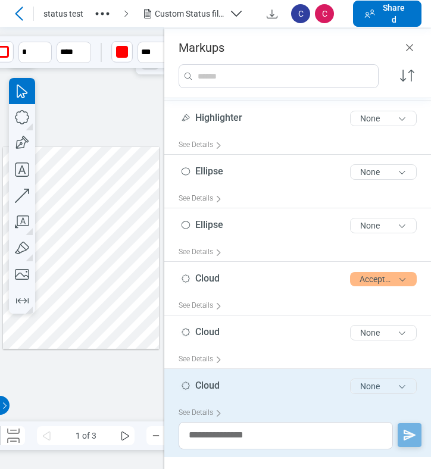
click at [357, 384] on button "None" at bounding box center [383, 385] width 67 height 15
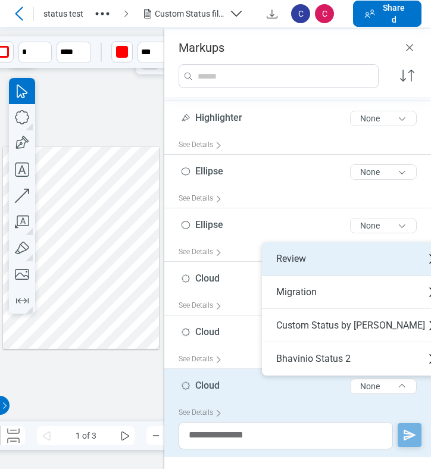
click at [295, 261] on div "Review" at bounding box center [355, 258] width 187 height 33
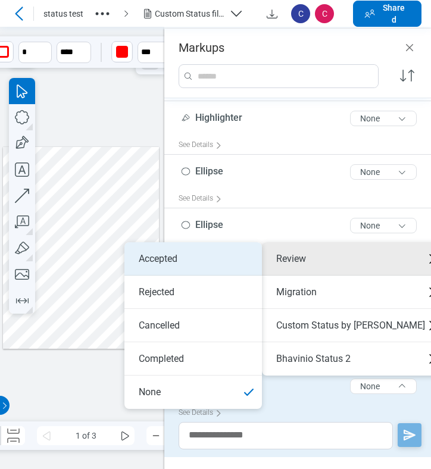
click at [202, 262] on li "Accepted" at bounding box center [192, 258] width 137 height 33
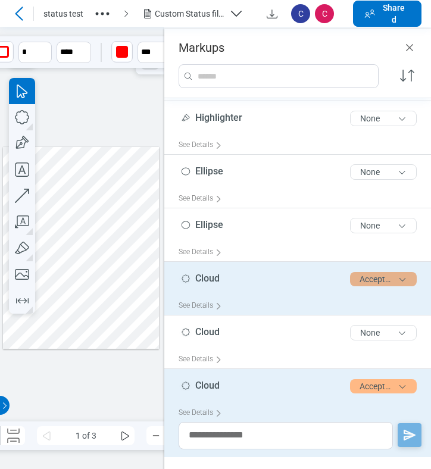
click at [358, 277] on button "Accepted" at bounding box center [383, 279] width 67 height 14
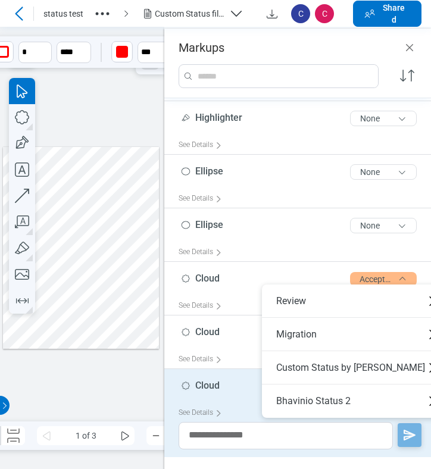
click at [121, 329] on div at bounding box center [81, 248] width 156 height 202
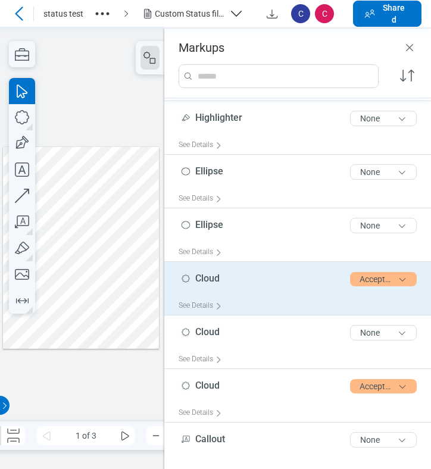
click at [213, 280] on span "Cloud" at bounding box center [207, 277] width 24 height 11
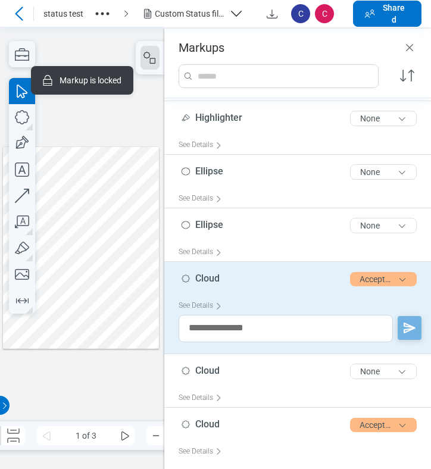
click at [43, 215] on div at bounding box center [81, 248] width 156 height 202
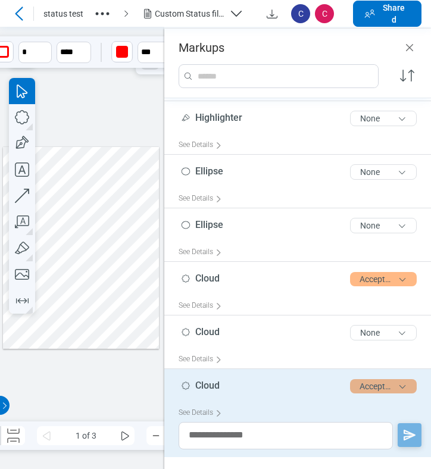
click at [362, 387] on button "Accepted" at bounding box center [383, 386] width 67 height 14
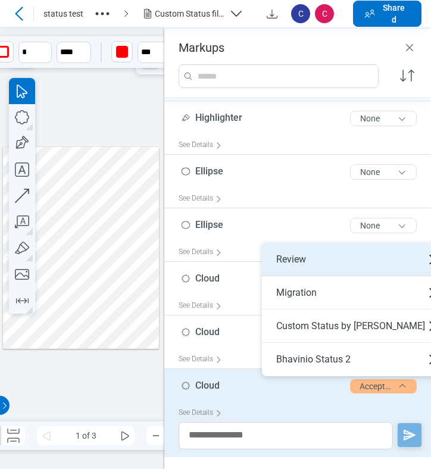
click at [310, 263] on div "Review" at bounding box center [355, 259] width 187 height 33
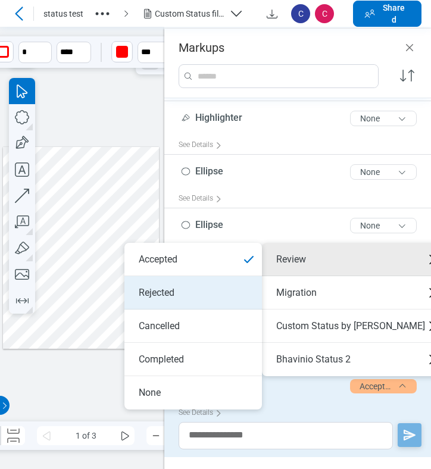
click at [206, 298] on li "Rejected" at bounding box center [192, 292] width 137 height 33
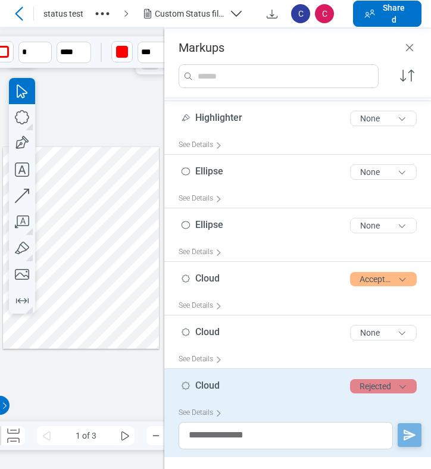
click at [385, 387] on button "Rejected" at bounding box center [383, 386] width 67 height 14
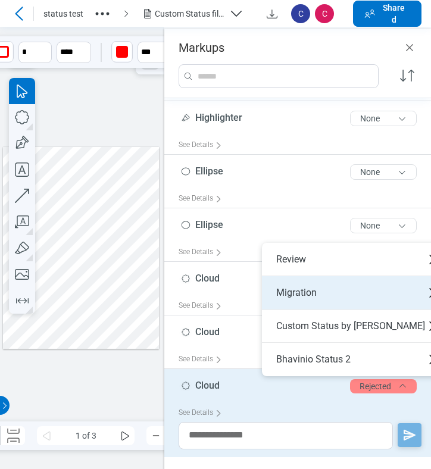
click at [301, 299] on div "Migration" at bounding box center [355, 292] width 187 height 33
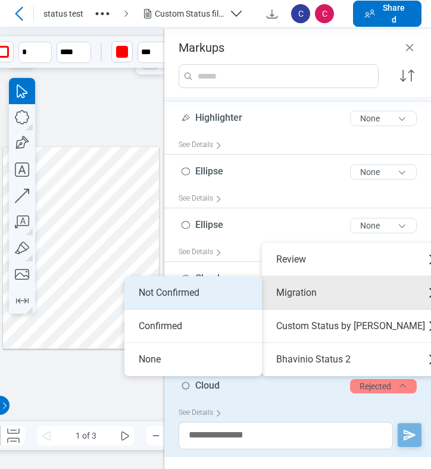
click at [195, 300] on li "Not Confirmed" at bounding box center [192, 292] width 137 height 33
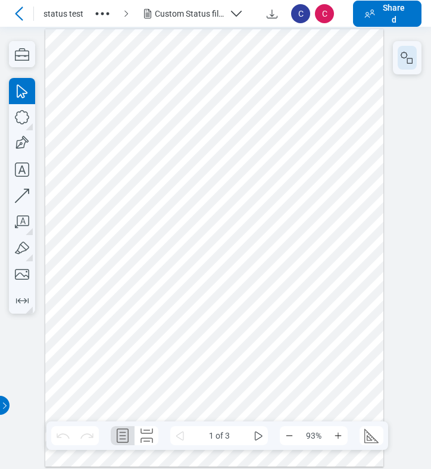
click at [407, 63] on rect "button" at bounding box center [409, 60] width 5 height 5
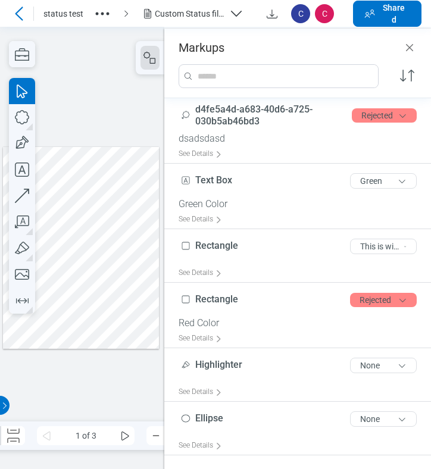
click at [48, 221] on div at bounding box center [81, 248] width 156 height 202
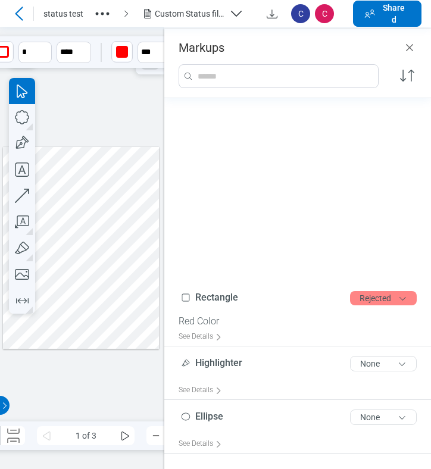
scroll to position [192, 0]
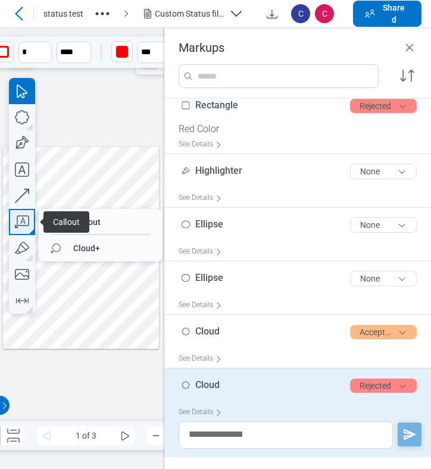
click at [23, 222] on icon "button" at bounding box center [22, 222] width 26 height 26
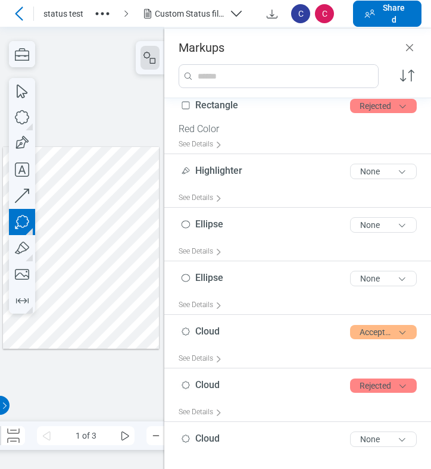
drag, startPoint x: 68, startPoint y: 313, endPoint x: 94, endPoint y: 331, distance: 31.5
click at [94, 331] on div at bounding box center [81, 248] width 156 height 202
click at [105, 336] on div at bounding box center [81, 248] width 156 height 202
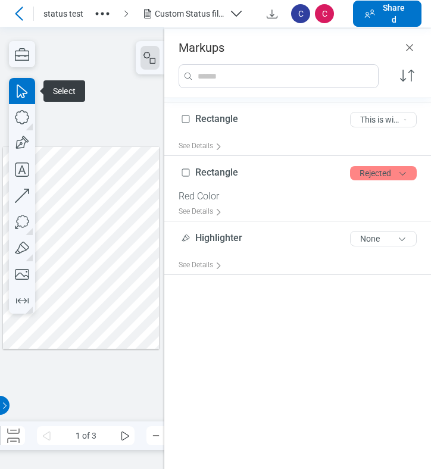
scroll to position [0, 0]
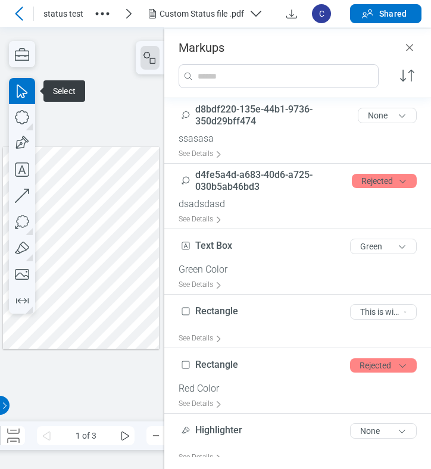
click at [113, 337] on div at bounding box center [81, 248] width 156 height 202
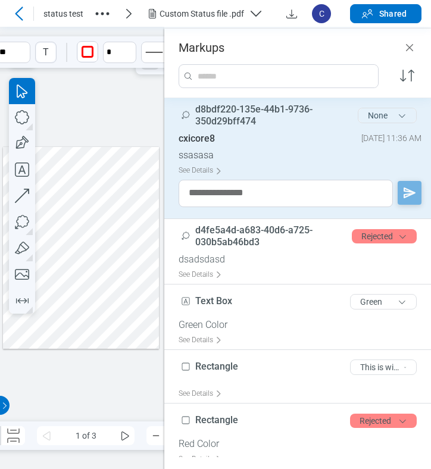
click at [376, 120] on button "None" at bounding box center [387, 115] width 59 height 15
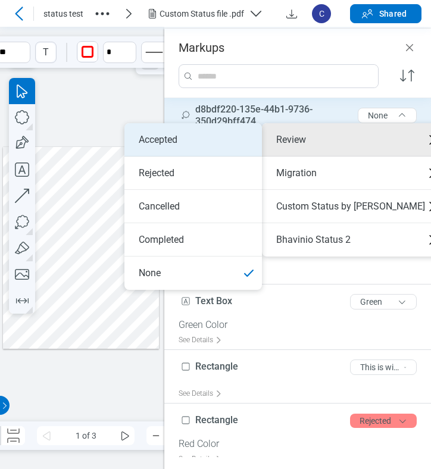
click at [199, 146] on li "Accepted" at bounding box center [192, 139] width 137 height 33
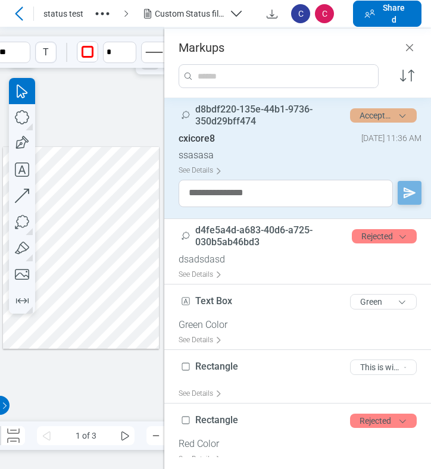
click at [385, 116] on button "Accepted" at bounding box center [383, 115] width 67 height 14
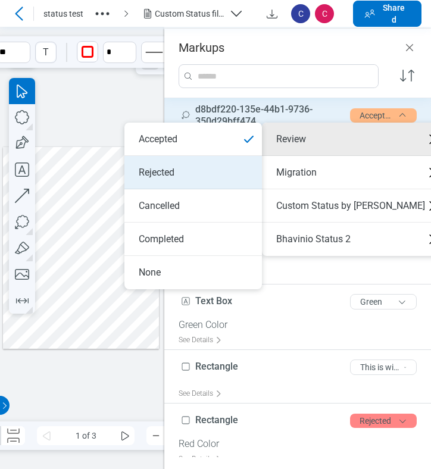
click at [221, 178] on li "Rejected" at bounding box center [192, 172] width 137 height 33
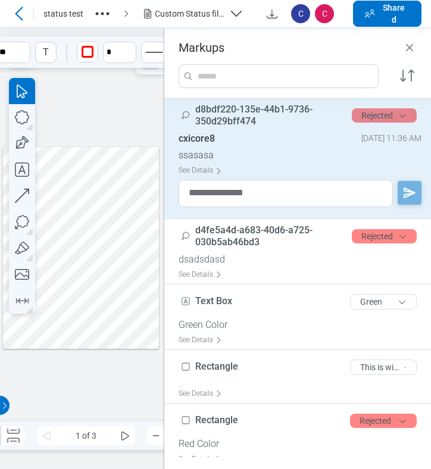
click at [356, 114] on button "Rejected" at bounding box center [384, 115] width 65 height 14
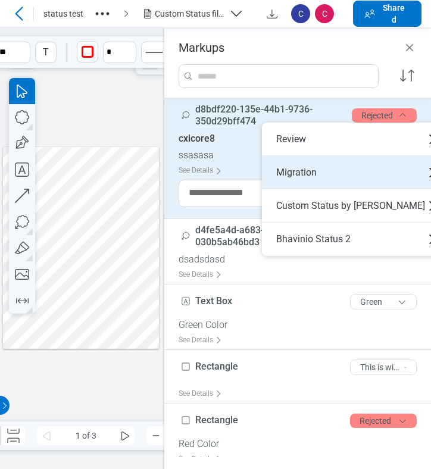
click at [333, 170] on div "Migration" at bounding box center [355, 172] width 187 height 33
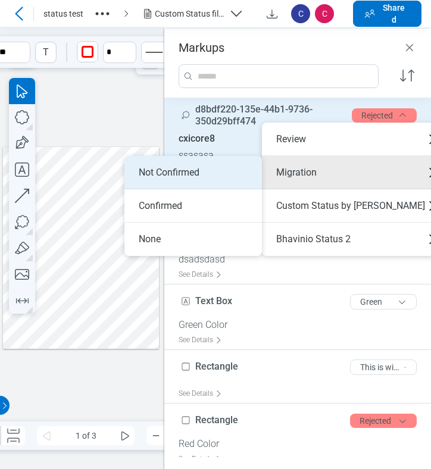
click at [202, 175] on li "Not Confirmed" at bounding box center [192, 172] width 137 height 33
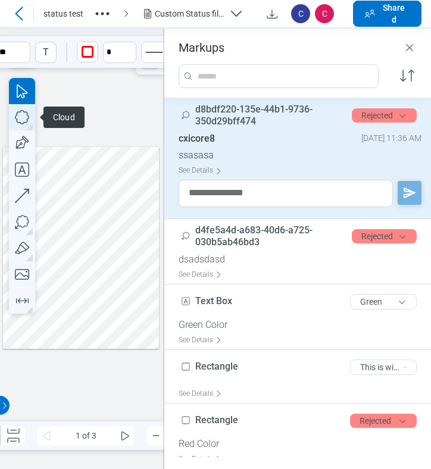
click at [24, 119] on icon "button" at bounding box center [22, 117] width 26 height 26
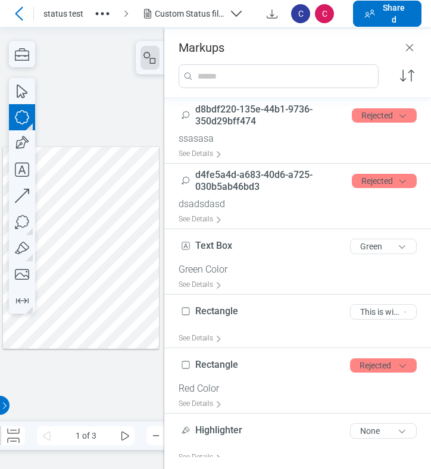
drag, startPoint x: 114, startPoint y: 162, endPoint x: 126, endPoint y: 175, distance: 18.1
click at [126, 175] on div at bounding box center [81, 248] width 156 height 202
click at [24, 116] on icon "button" at bounding box center [22, 117] width 26 height 26
drag, startPoint x: 133, startPoint y: 161, endPoint x: 141, endPoint y: 171, distance: 12.6
click at [141, 171] on div at bounding box center [81, 248] width 156 height 202
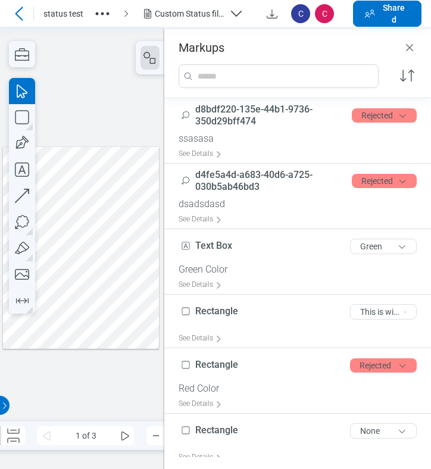
click at [150, 190] on div at bounding box center [81, 248] width 156 height 202
drag, startPoint x: 98, startPoint y: 153, endPoint x: 143, endPoint y: 181, distance: 53.4
click at [143, 181] on div at bounding box center [81, 248] width 156 height 202
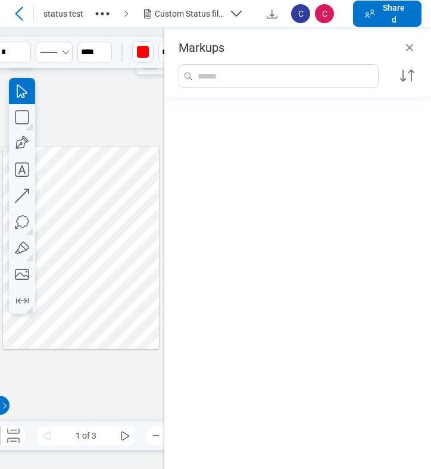
scroll to position [416, 0]
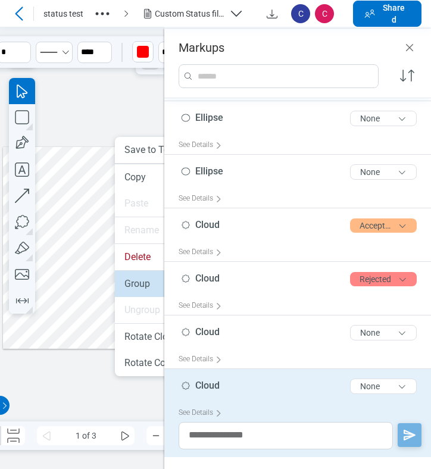
click at [132, 284] on li "Group" at bounding box center [183, 284] width 137 height 26
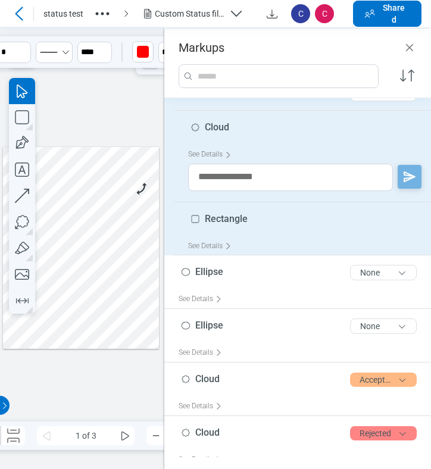
scroll to position [389, 0]
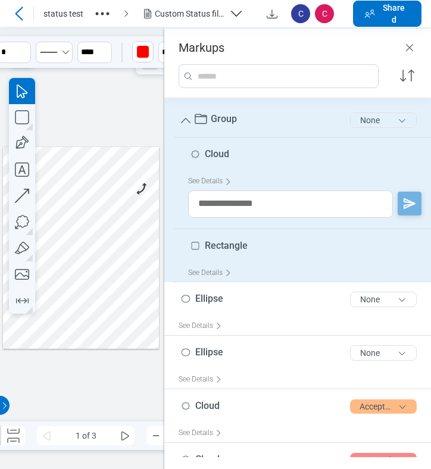
click at [383, 115] on button "None" at bounding box center [383, 119] width 67 height 15
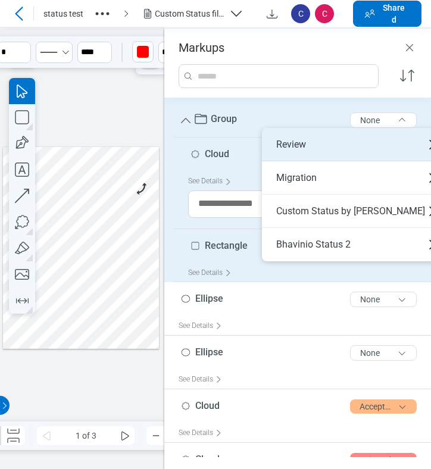
click at [304, 142] on div "Review" at bounding box center [355, 144] width 187 height 33
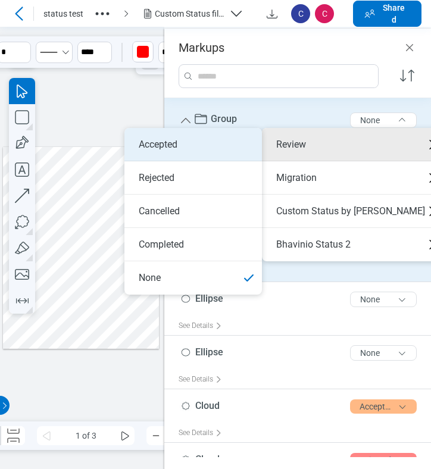
click at [252, 145] on li "Accepted" at bounding box center [192, 144] width 137 height 33
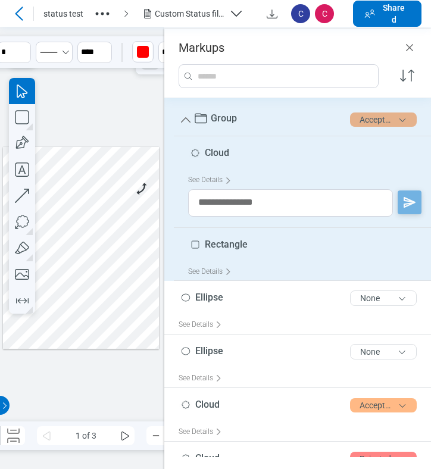
click at [364, 122] on button "Accepted" at bounding box center [383, 119] width 67 height 14
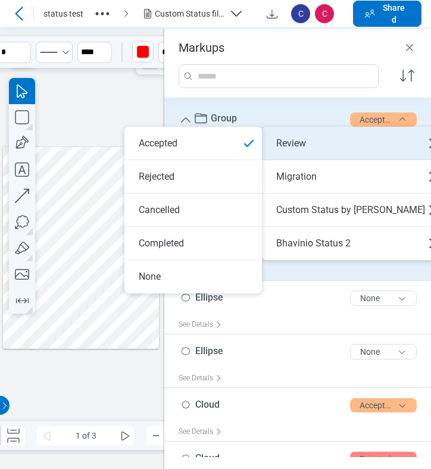
click at [294, 146] on div "Review" at bounding box center [355, 143] width 187 height 33
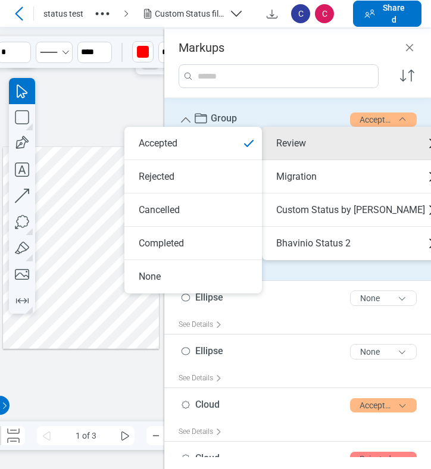
drag, startPoint x: 249, startPoint y: 163, endPoint x: 260, endPoint y: 165, distance: 11.4
click at [249, 163] on li "Rejected" at bounding box center [192, 176] width 137 height 33
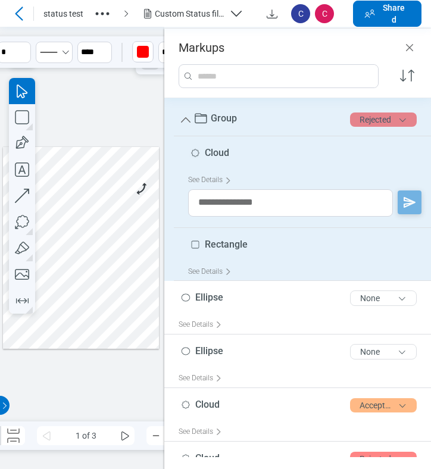
click at [380, 126] on button "Rejected" at bounding box center [383, 119] width 67 height 14
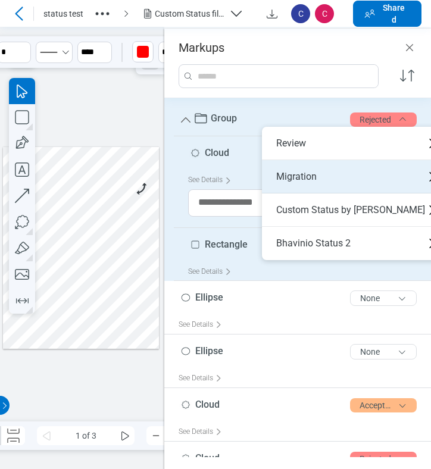
click at [327, 177] on div "Migration" at bounding box center [355, 176] width 187 height 33
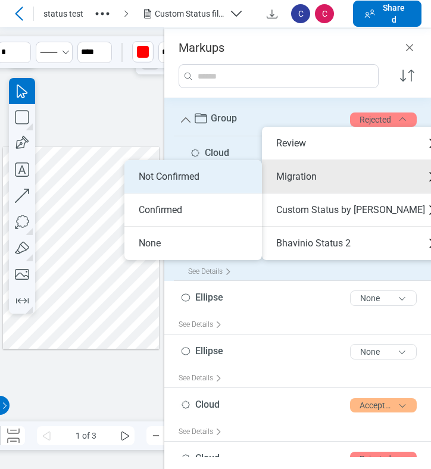
click at [239, 180] on li "Not Confirmed" at bounding box center [192, 176] width 137 height 33
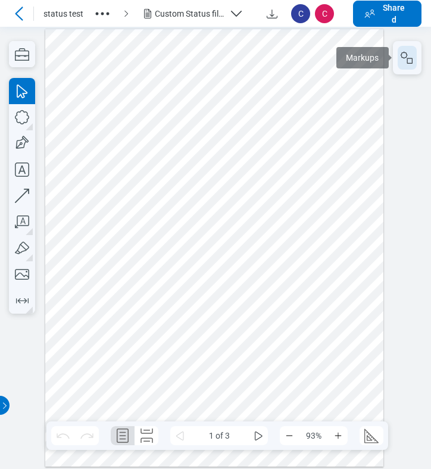
click at [413, 68] on button "button" at bounding box center [406, 58] width 19 height 24
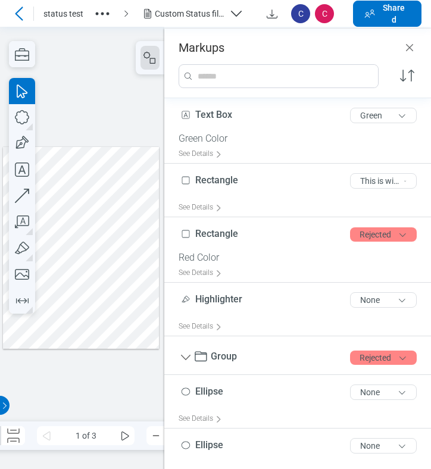
click at [118, 173] on div at bounding box center [81, 248] width 156 height 202
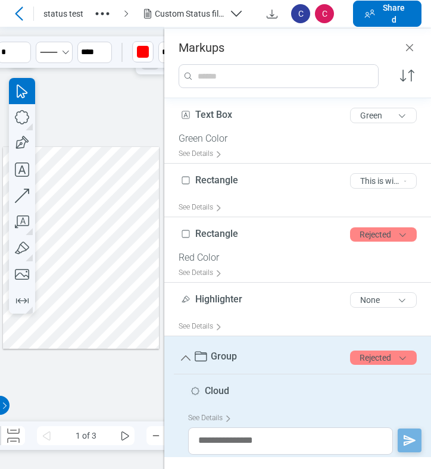
drag, startPoint x: 131, startPoint y: 197, endPoint x: 155, endPoint y: 191, distance: 25.1
click at [131, 197] on div at bounding box center [81, 248] width 156 height 202
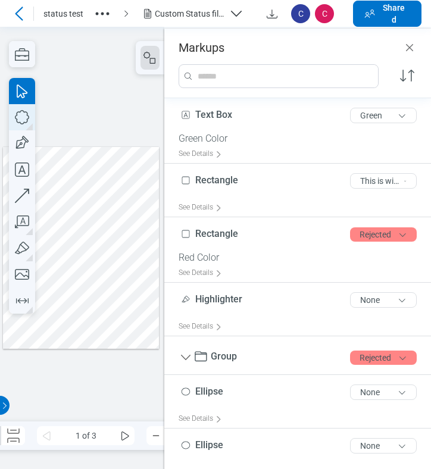
click at [26, 121] on icon "button" at bounding box center [22, 117] width 26 height 26
click at [21, 223] on icon "button" at bounding box center [22, 221] width 14 height 12
click at [117, 173] on div at bounding box center [81, 248] width 156 height 202
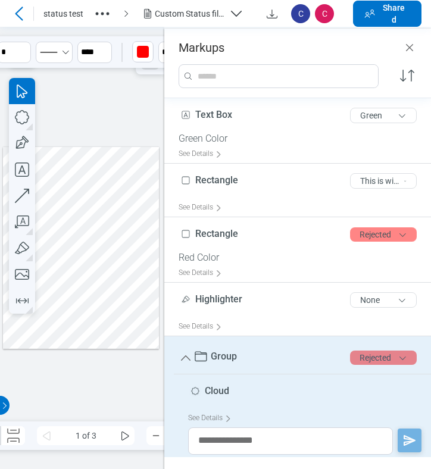
click at [377, 358] on button "Rejected" at bounding box center [383, 357] width 67 height 14
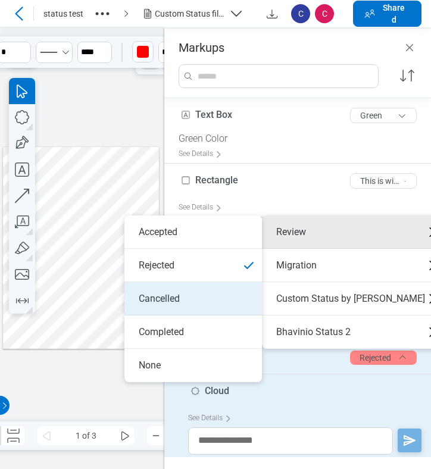
click at [193, 300] on li "Cancelled" at bounding box center [192, 298] width 137 height 33
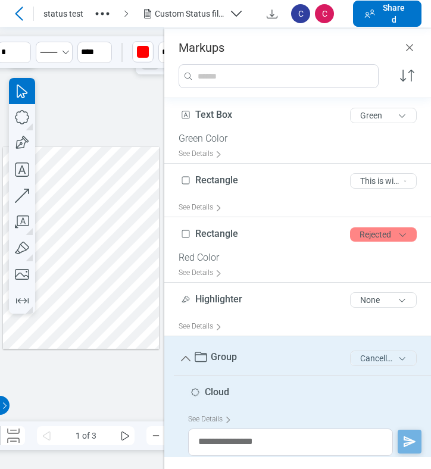
click at [365, 359] on button "Cancelled" at bounding box center [383, 357] width 67 height 15
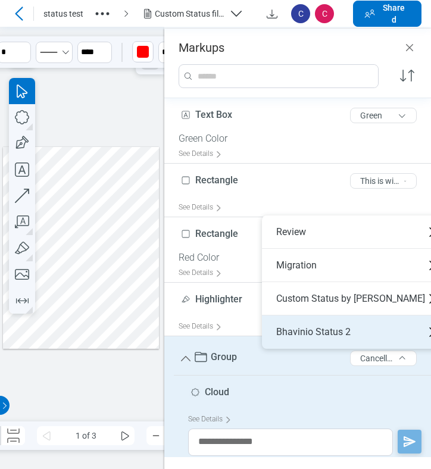
click at [322, 330] on div "Bhavinio Status 2" at bounding box center [355, 331] width 187 height 33
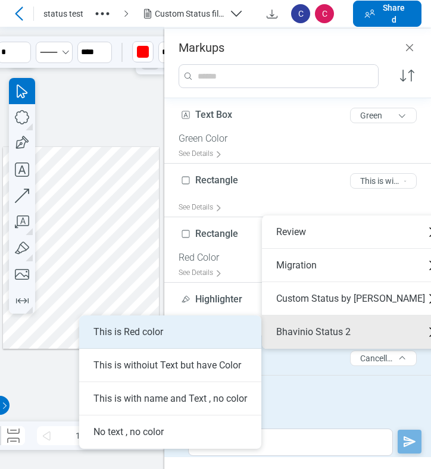
click at [178, 338] on li "This is Red color" at bounding box center [170, 331] width 182 height 33
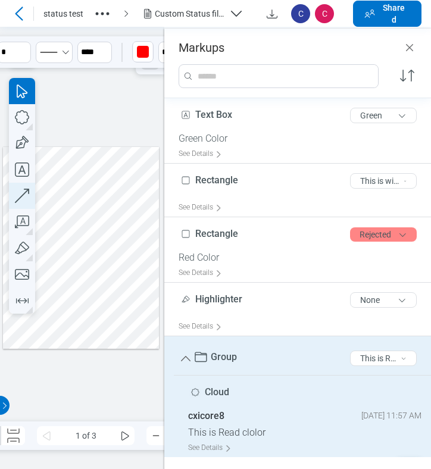
click at [28, 195] on icon "button" at bounding box center [22, 196] width 26 height 26
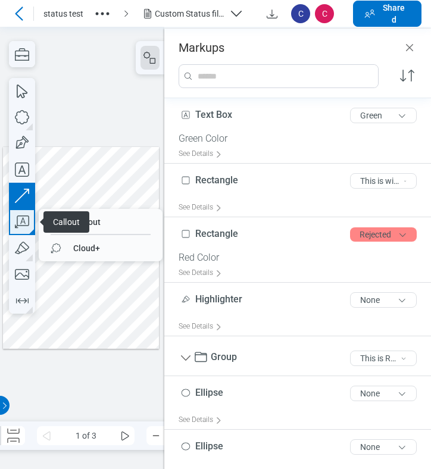
click at [21, 224] on icon "button" at bounding box center [22, 222] width 26 height 26
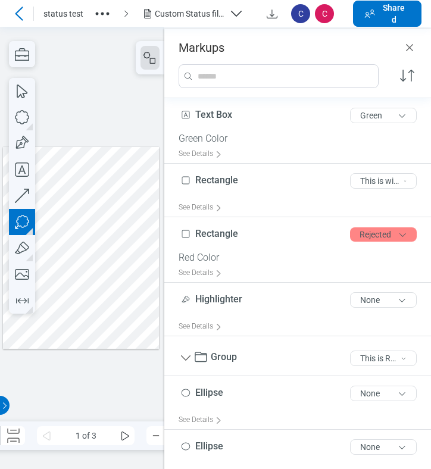
drag, startPoint x: 119, startPoint y: 198, endPoint x: 132, endPoint y: 206, distance: 15.5
click at [132, 206] on div at bounding box center [81, 248] width 156 height 202
click at [131, 212] on div at bounding box center [81, 248] width 156 height 202
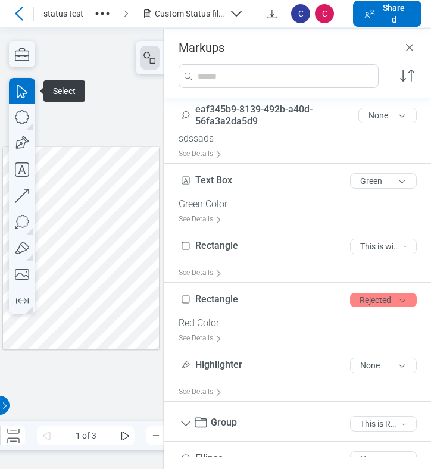
click at [134, 210] on div at bounding box center [81, 248] width 156 height 202
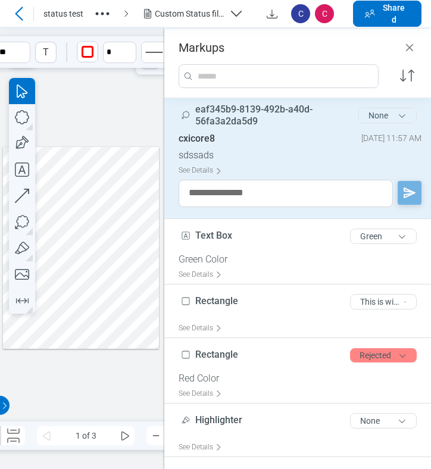
click at [387, 114] on button "None" at bounding box center [387, 115] width 58 height 15
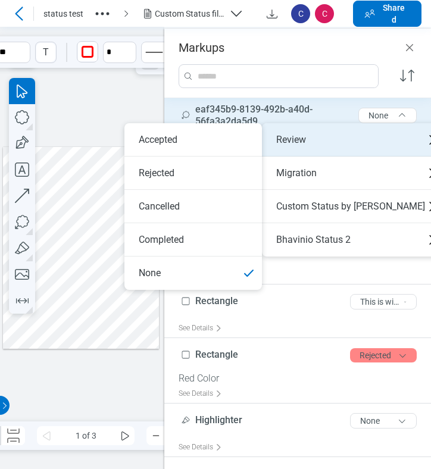
click at [324, 137] on div "Review" at bounding box center [355, 139] width 187 height 33
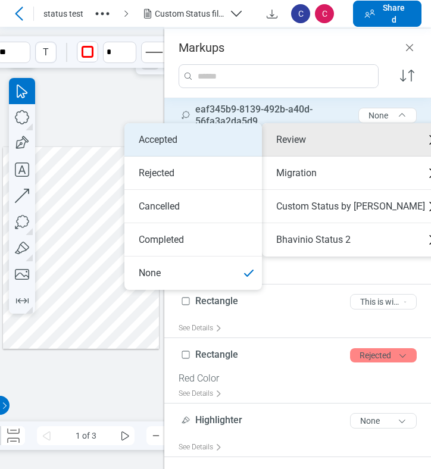
click at [218, 140] on li "Accepted" at bounding box center [192, 139] width 137 height 33
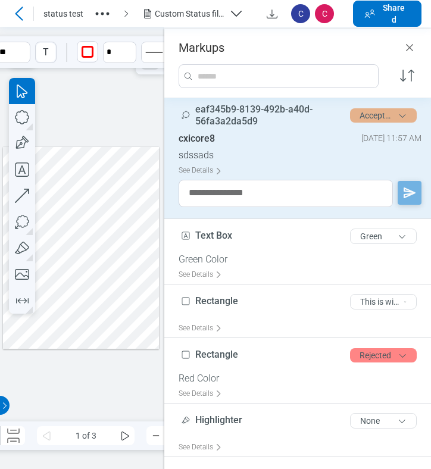
click at [357, 117] on button "Accepted" at bounding box center [383, 115] width 67 height 14
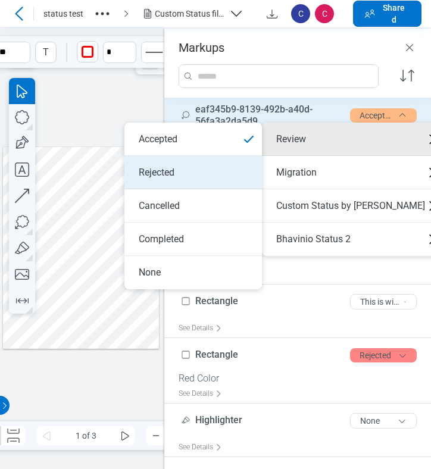
click at [201, 177] on li "Rejected" at bounding box center [192, 172] width 137 height 33
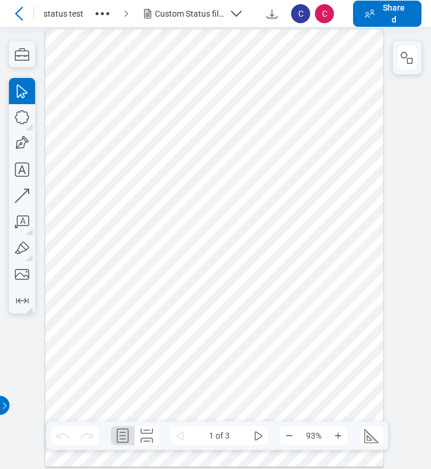
drag, startPoint x: 331, startPoint y: 167, endPoint x: 407, endPoint y: 86, distance: 111.5
click at [331, 167] on div at bounding box center [214, 248] width 338 height 438
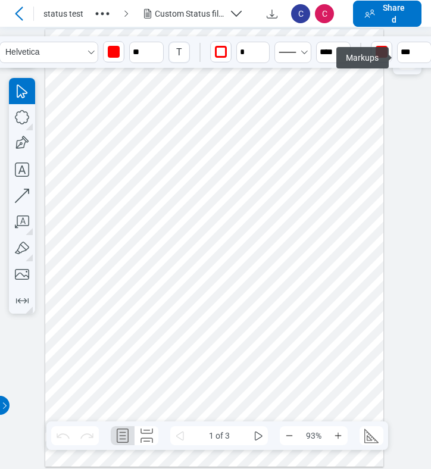
click at [402, 67] on div "Helvetica ** T * **** ***" at bounding box center [215, 52] width 441 height 32
click at [399, 143] on div at bounding box center [215, 248] width 431 height 442
click at [380, 99] on div at bounding box center [214, 248] width 338 height 438
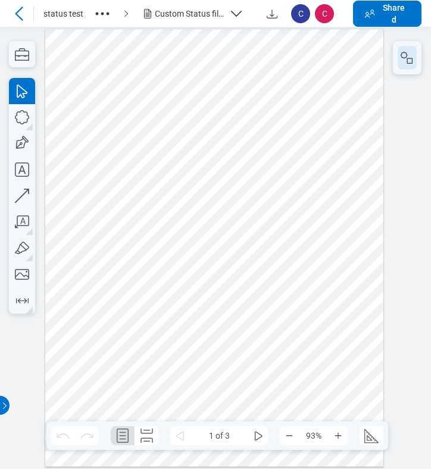
click at [416, 62] on button "button" at bounding box center [406, 58] width 19 height 24
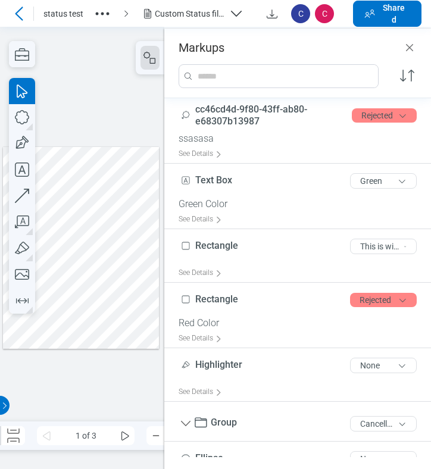
click at [143, 214] on div at bounding box center [81, 248] width 156 height 202
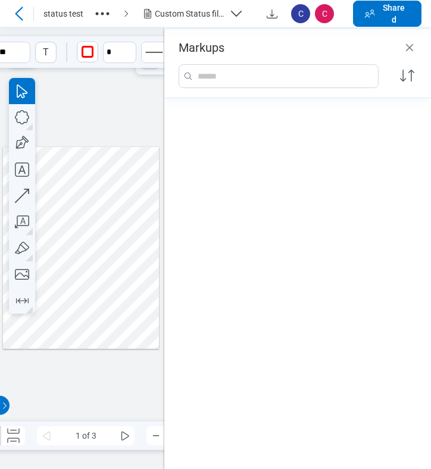
scroll to position [691, 0]
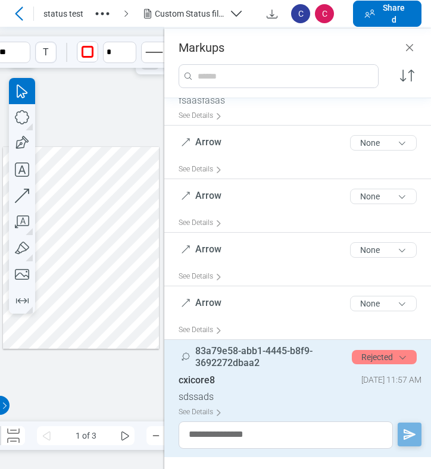
click at [24, 15] on icon at bounding box center [19, 14] width 14 height 14
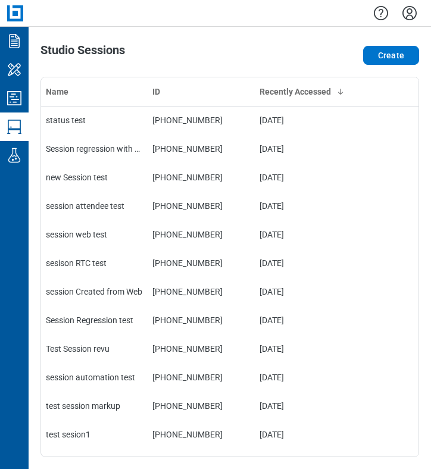
click at [412, 14] on icon "Settings" at bounding box center [409, 13] width 19 height 19
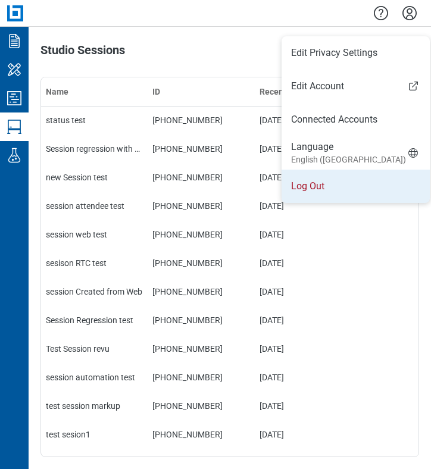
click at [333, 188] on li "Log Out" at bounding box center [355, 186] width 148 height 33
